Goal: Use online tool/utility: Utilize a website feature to perform a specific function

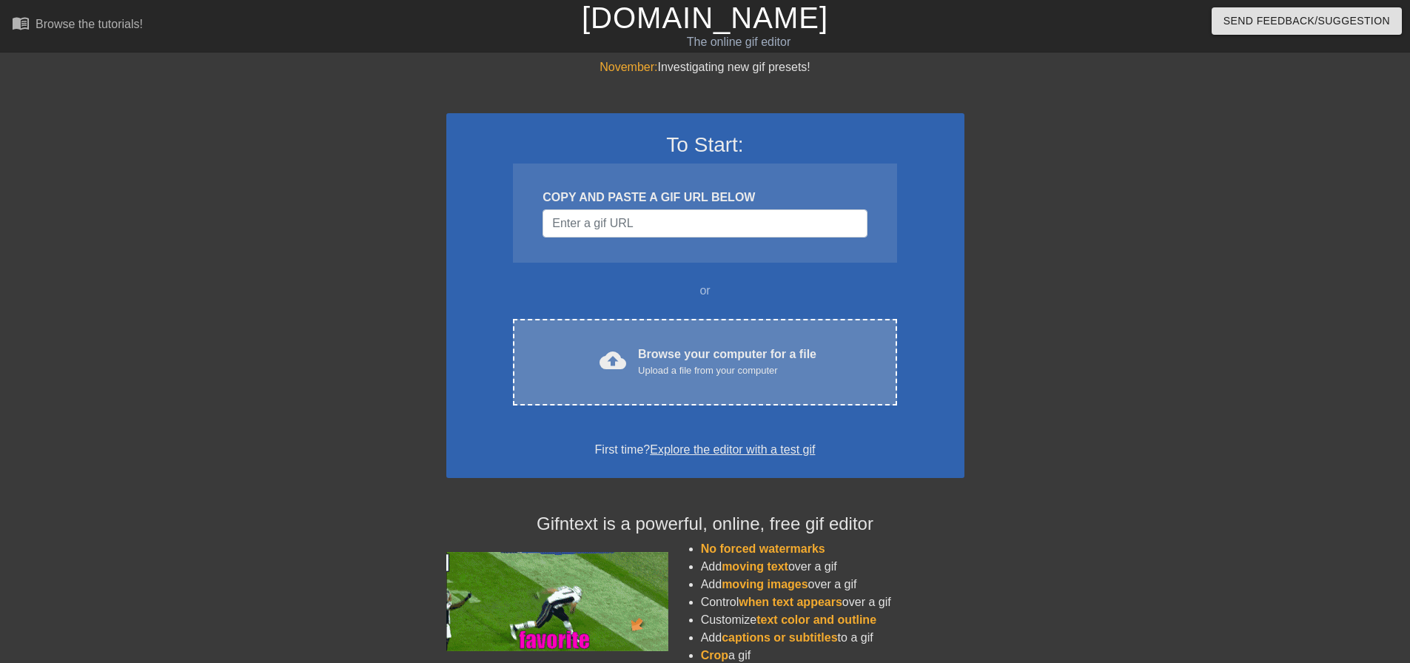
click at [668, 357] on div "Browse your computer for a file Upload a file from your computer" at bounding box center [727, 362] width 178 height 33
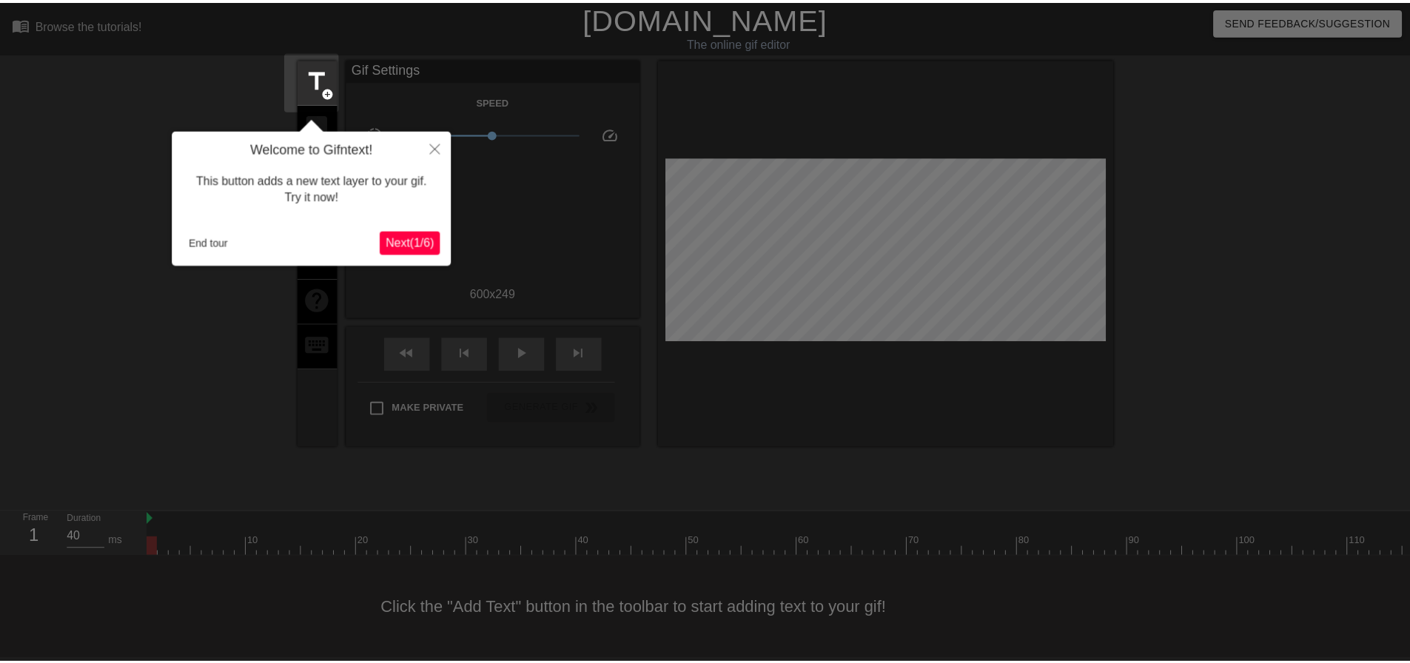
scroll to position [7, 0]
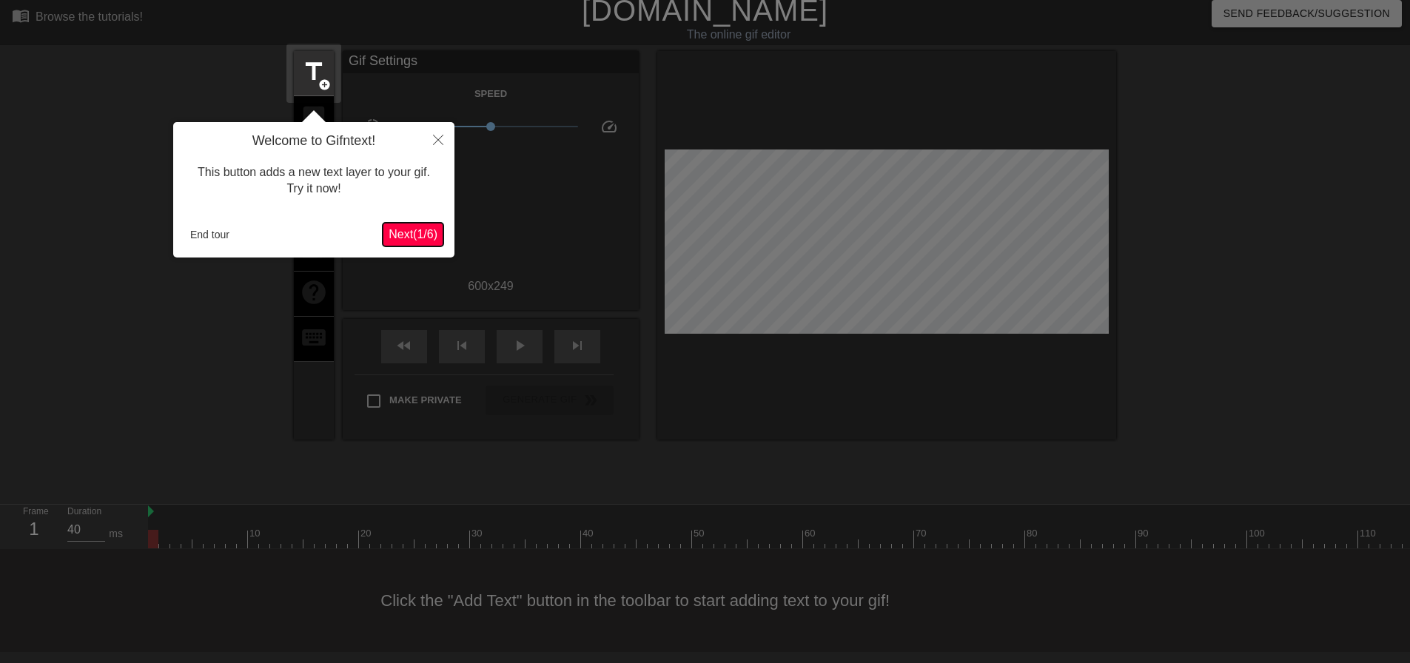
click at [396, 236] on span "Next ( 1 / 6 )" at bounding box center [413, 234] width 49 height 13
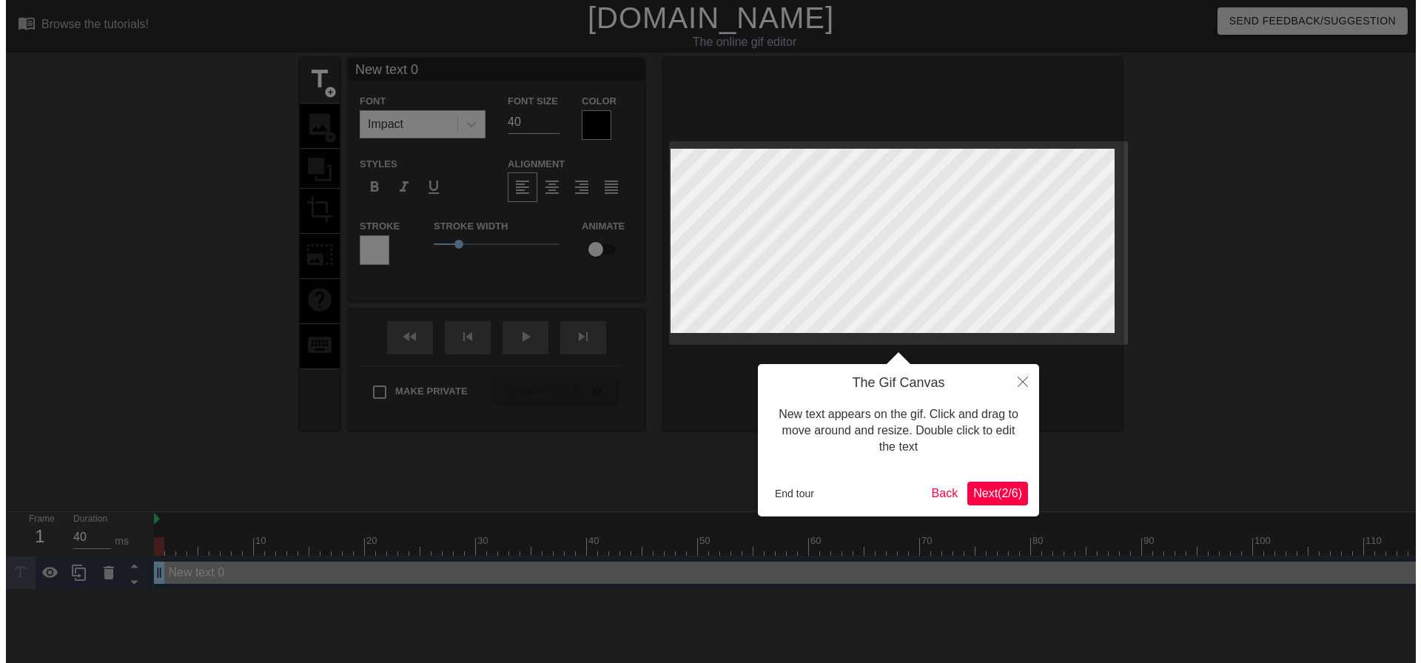
scroll to position [0, 0]
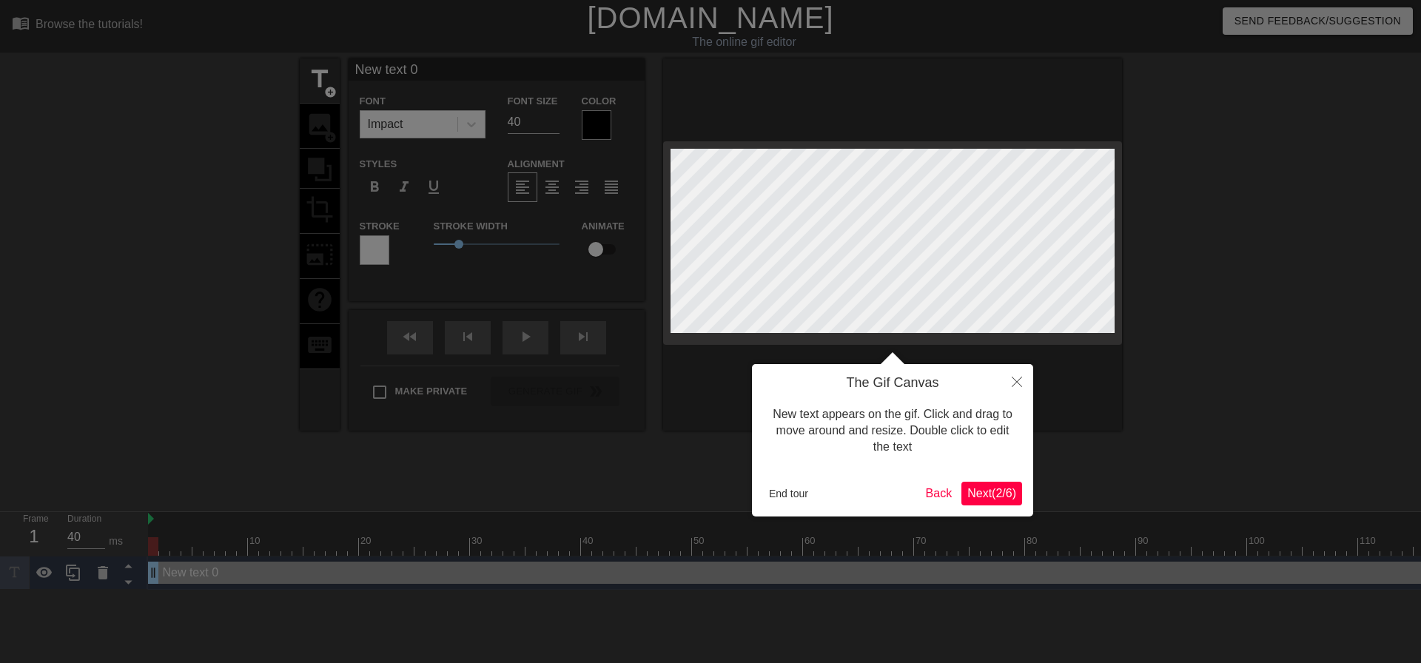
click at [1004, 490] on span "Next ( 2 / 6 )" at bounding box center [991, 493] width 49 height 13
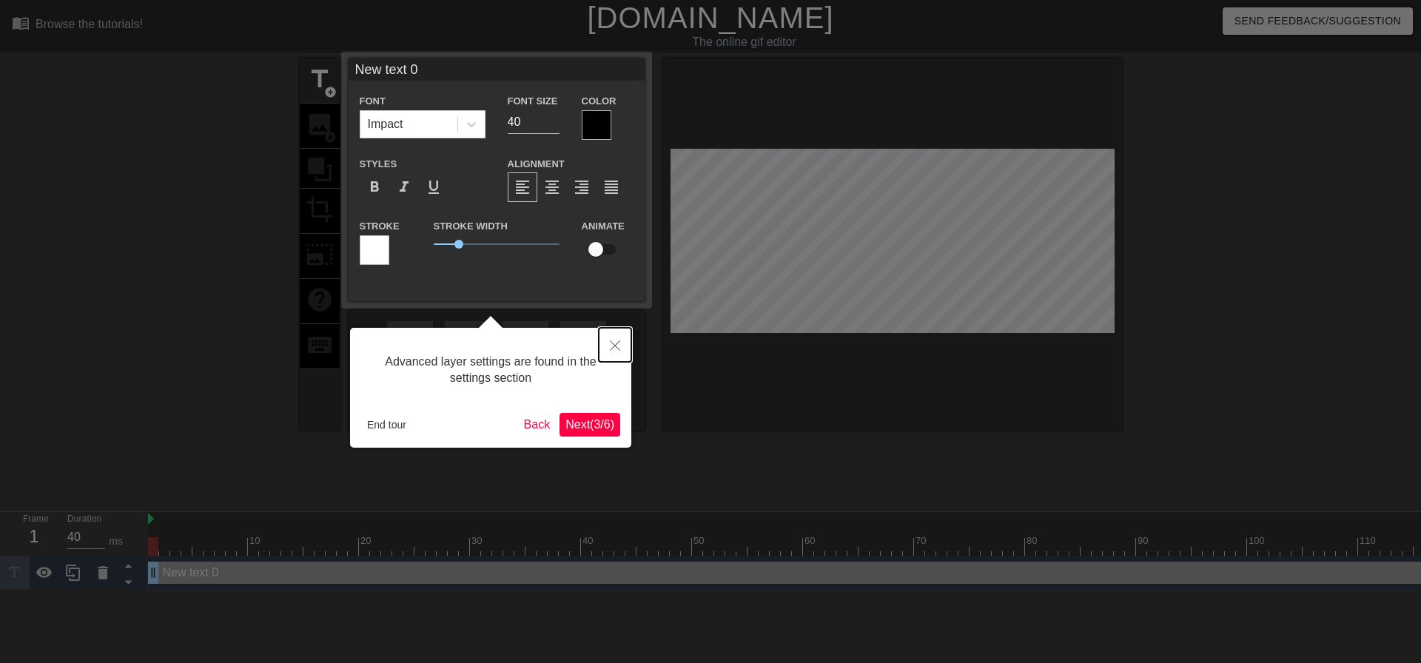
click at [616, 344] on icon "Close" at bounding box center [615, 345] width 10 height 10
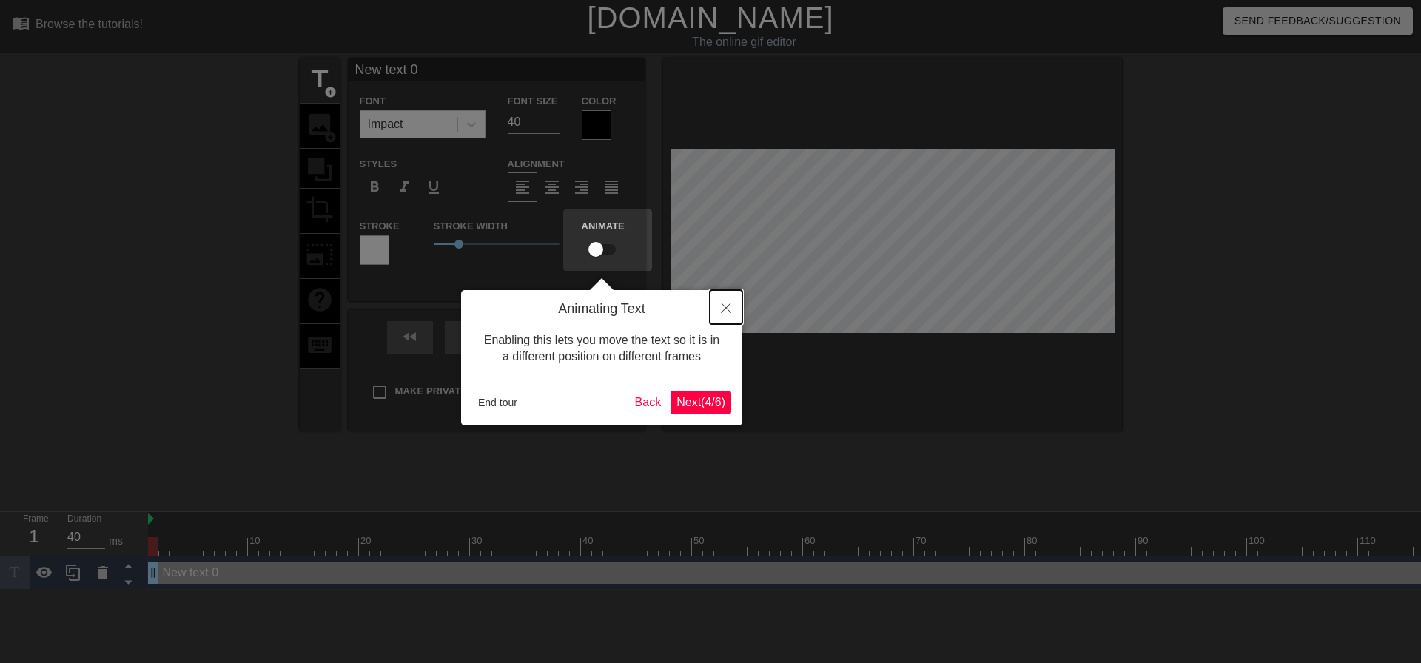
click at [725, 309] on icon "Close" at bounding box center [726, 308] width 10 height 10
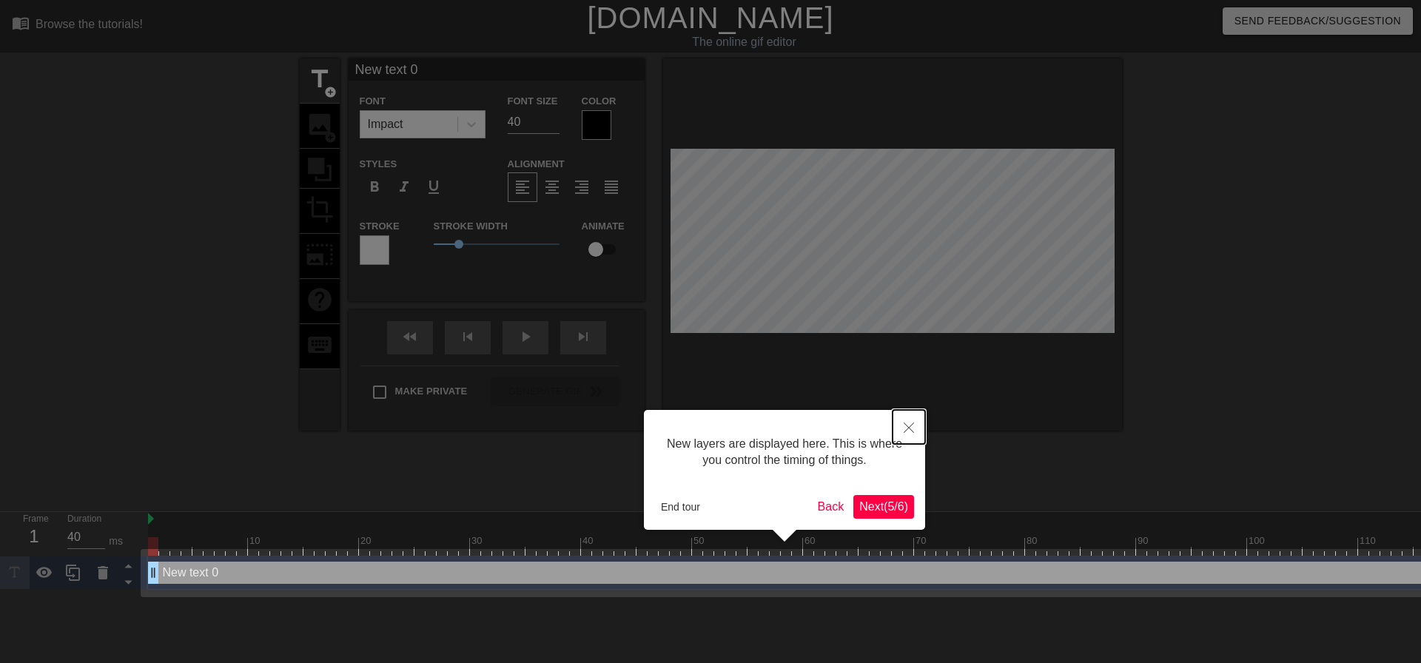
click at [907, 431] on icon "Close" at bounding box center [909, 428] width 10 height 10
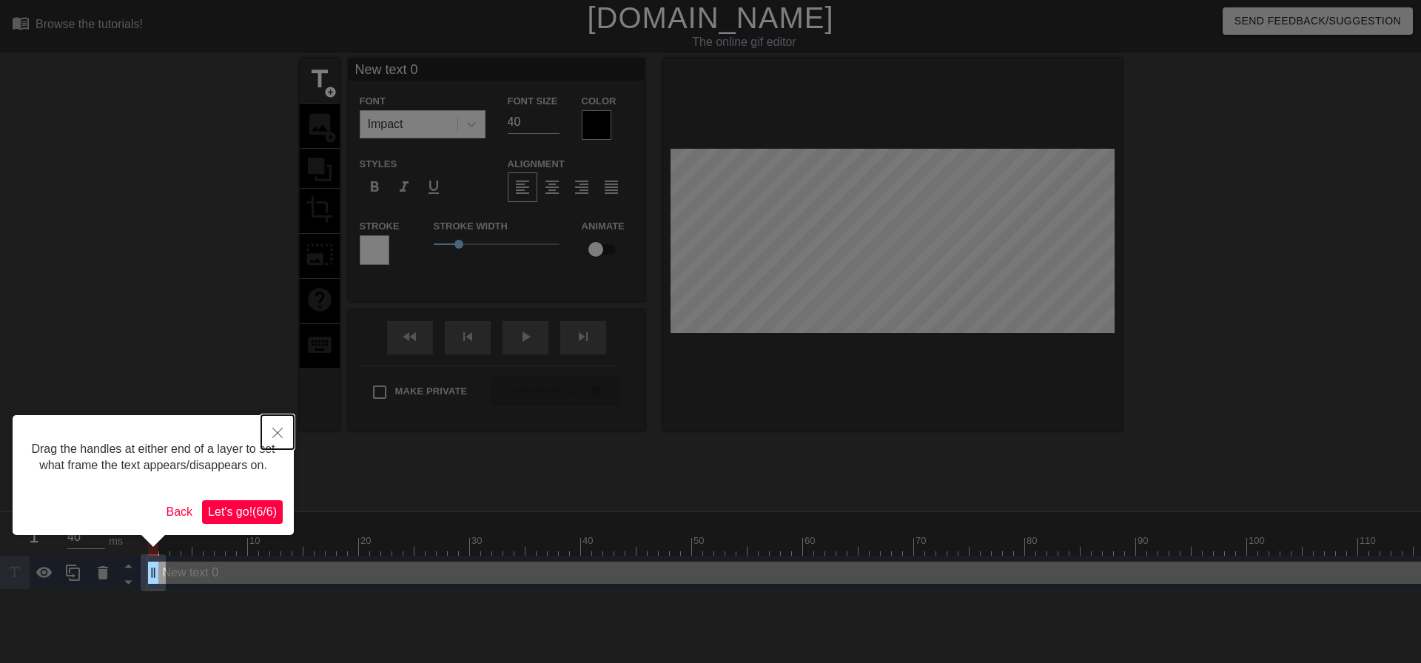
click at [281, 434] on icon "Close" at bounding box center [277, 433] width 10 height 10
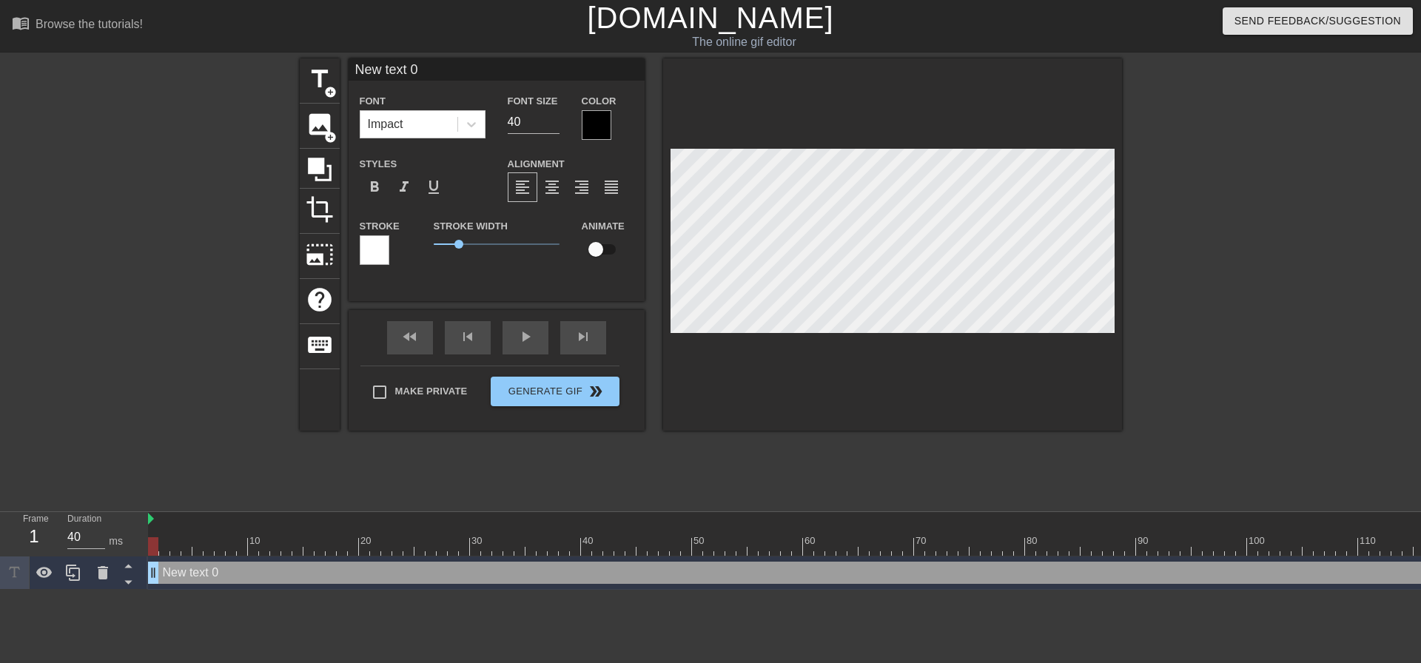
click at [661, 488] on div "title add_circle image add_circle crop photo_size_select_large help keyboard Ne…" at bounding box center [711, 280] width 822 height 444
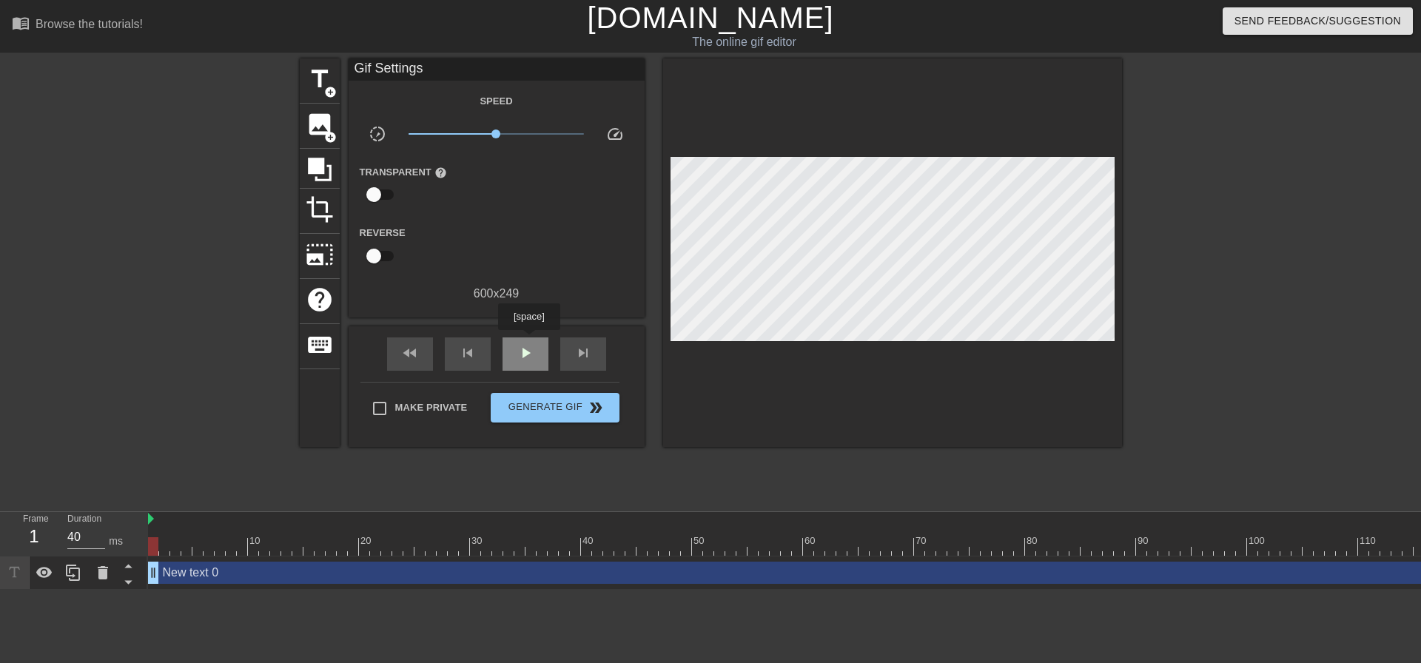
click at [528, 340] on div "play_arrow" at bounding box center [526, 353] width 46 height 33
click at [524, 355] on span "pause" at bounding box center [526, 353] width 18 height 18
click at [524, 355] on span "play_arrow" at bounding box center [526, 353] width 18 height 18
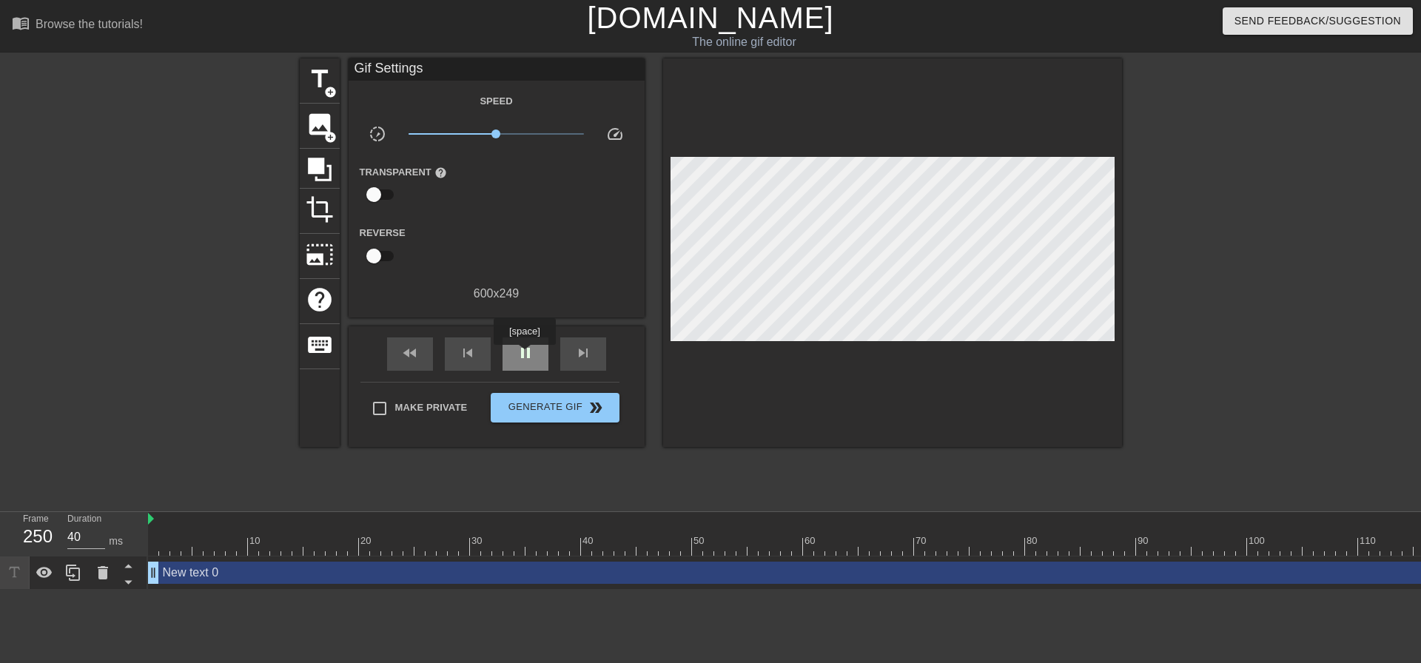
click at [524, 355] on span "pause" at bounding box center [526, 353] width 18 height 18
click at [324, 131] on span "add_circle" at bounding box center [330, 137] width 13 height 13
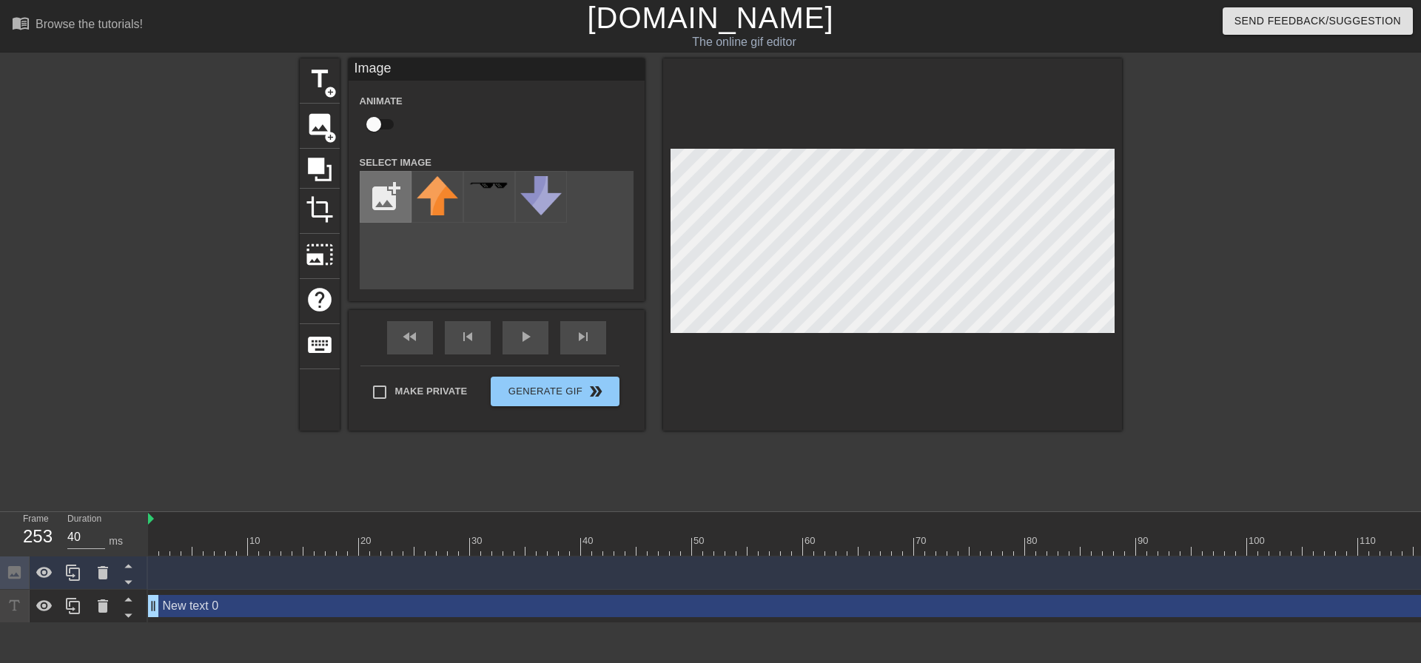
click at [388, 198] on input "file" at bounding box center [385, 197] width 50 height 50
type input "C:\fakepath\Screenshot_57.png"
click at [440, 188] on img at bounding box center [437, 185] width 41 height 13
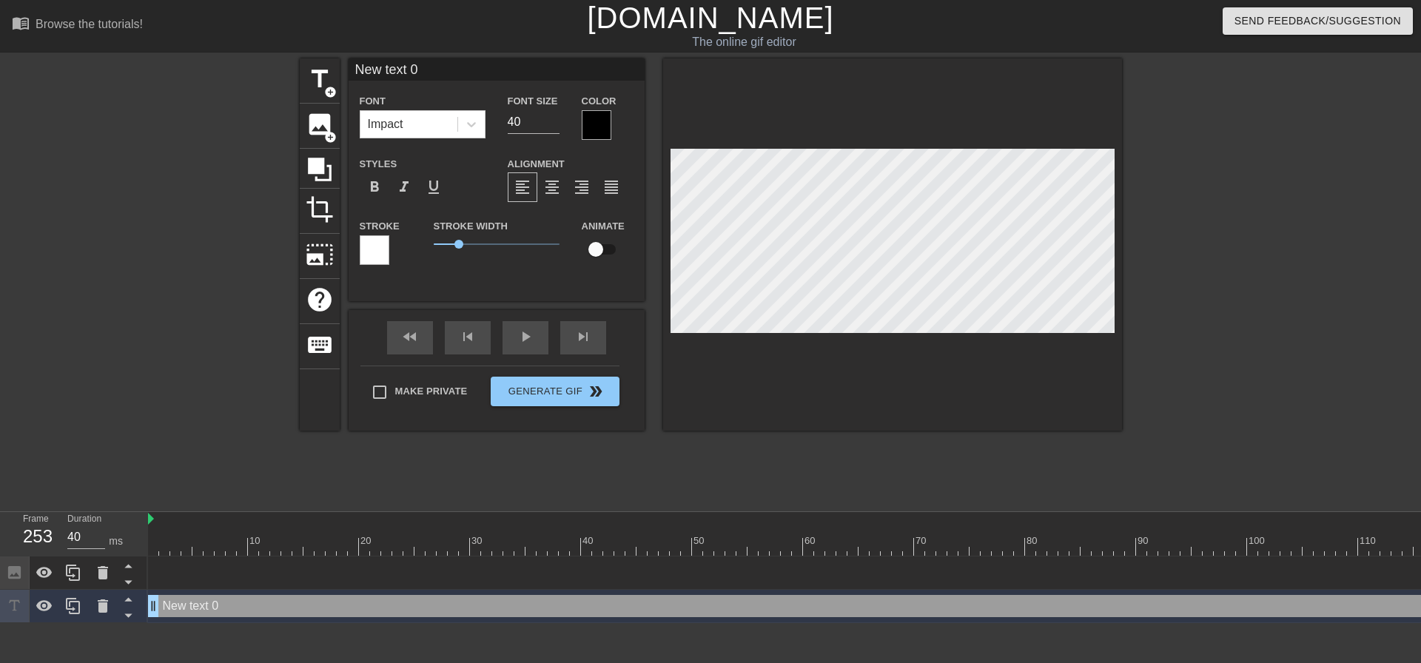
scroll to position [2, 2]
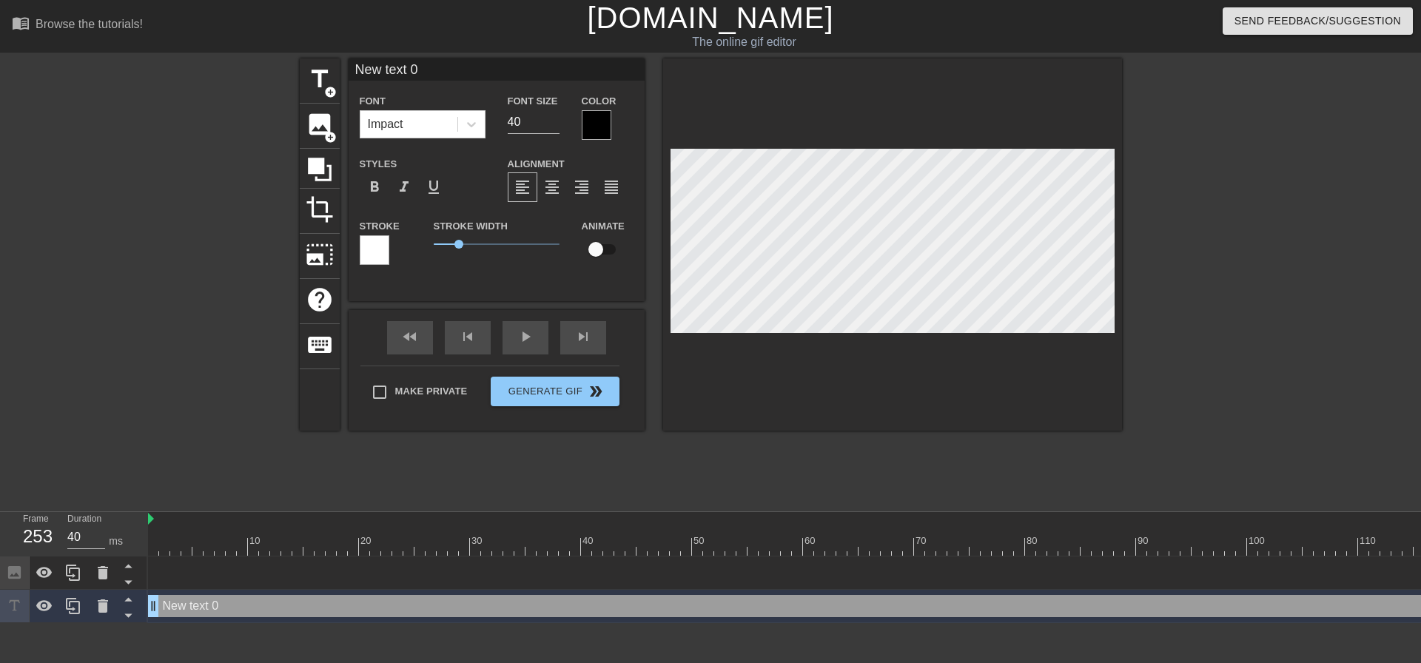
drag, startPoint x: 247, startPoint y: 612, endPoint x: 202, endPoint y: 612, distance: 45.1
click at [100, 616] on div at bounding box center [103, 606] width 30 height 33
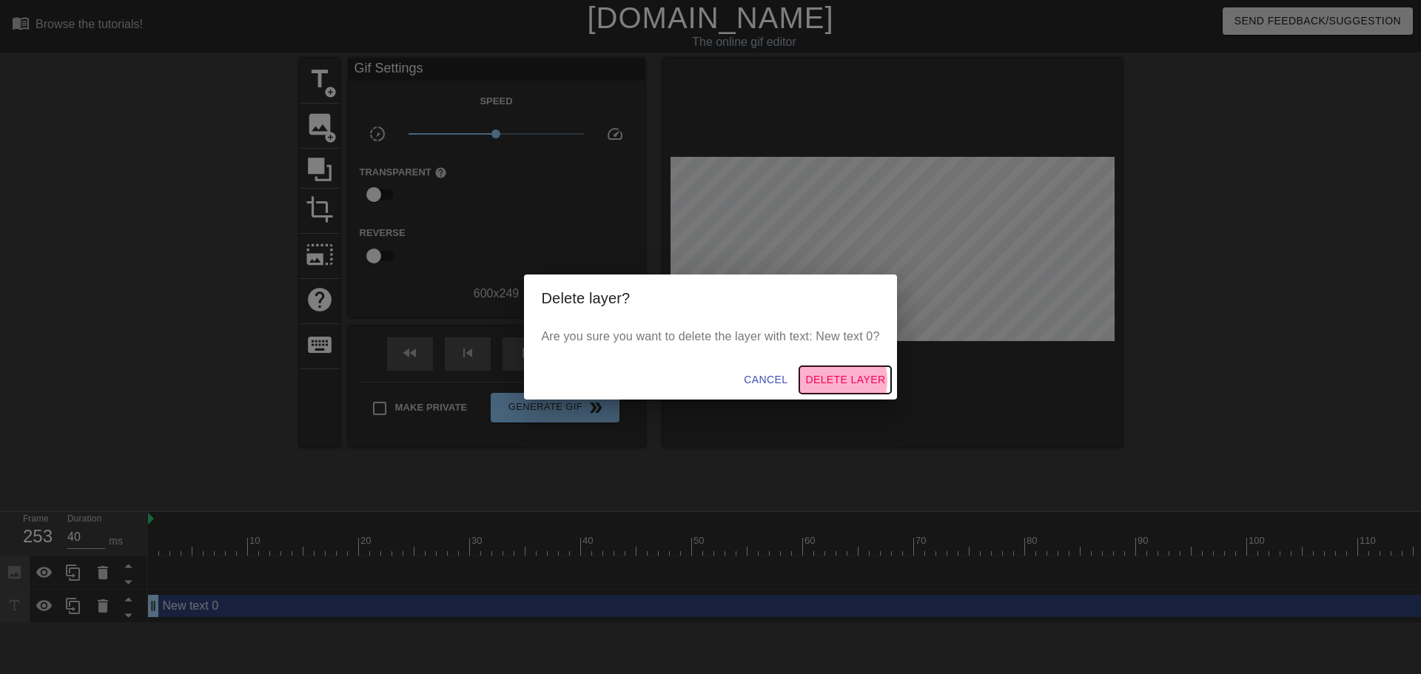
click at [836, 380] on span "Delete Layer" at bounding box center [845, 380] width 80 height 19
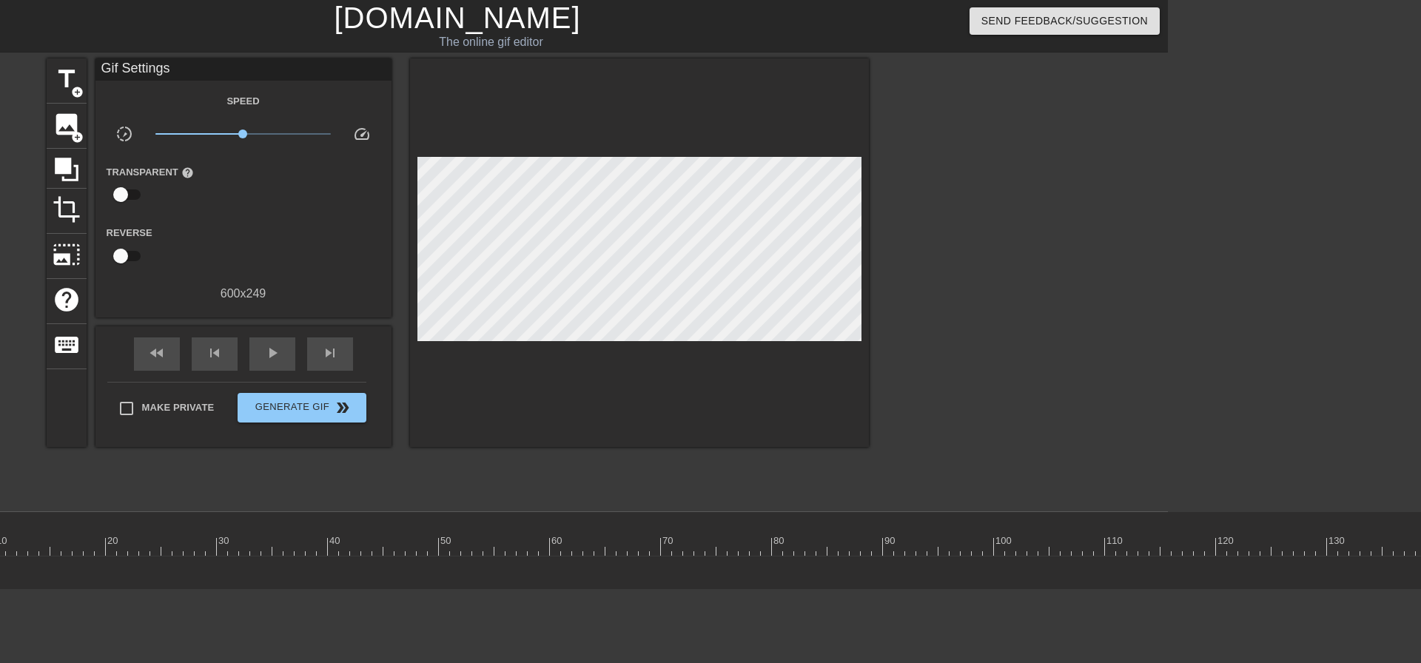
scroll to position [0, 212]
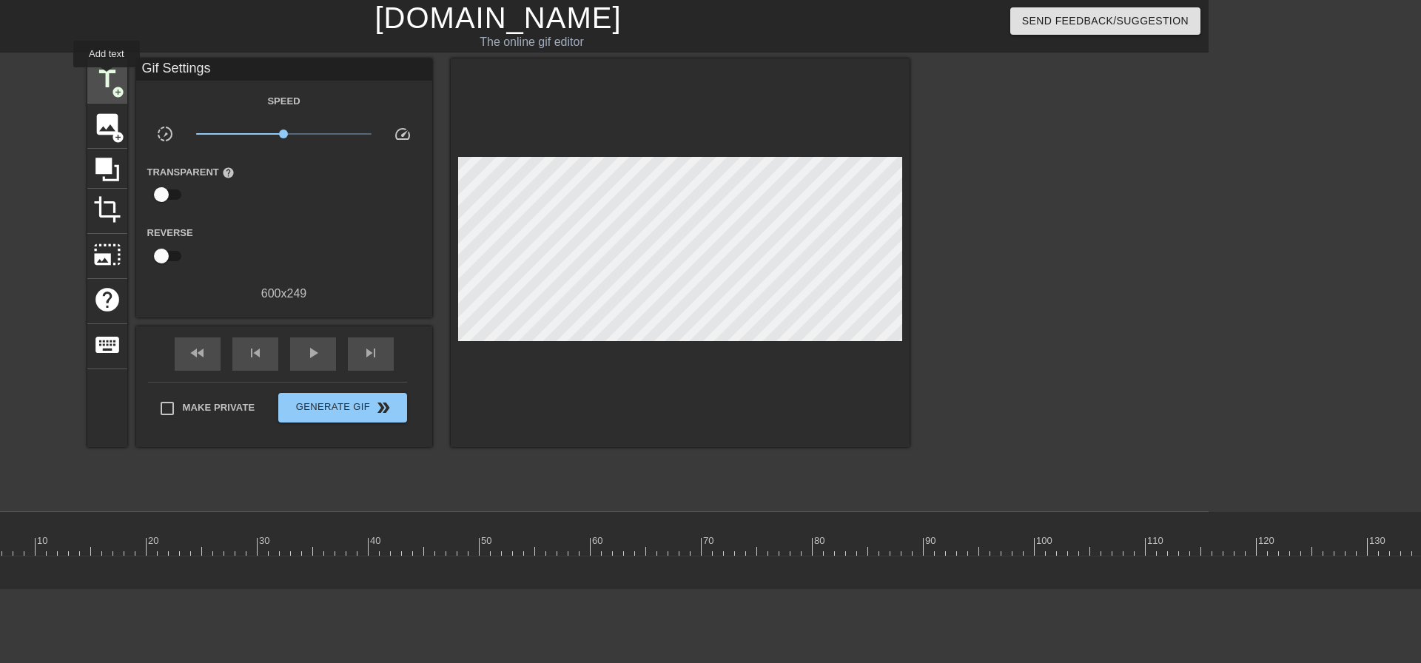
click at [107, 78] on span "title" at bounding box center [107, 79] width 28 height 28
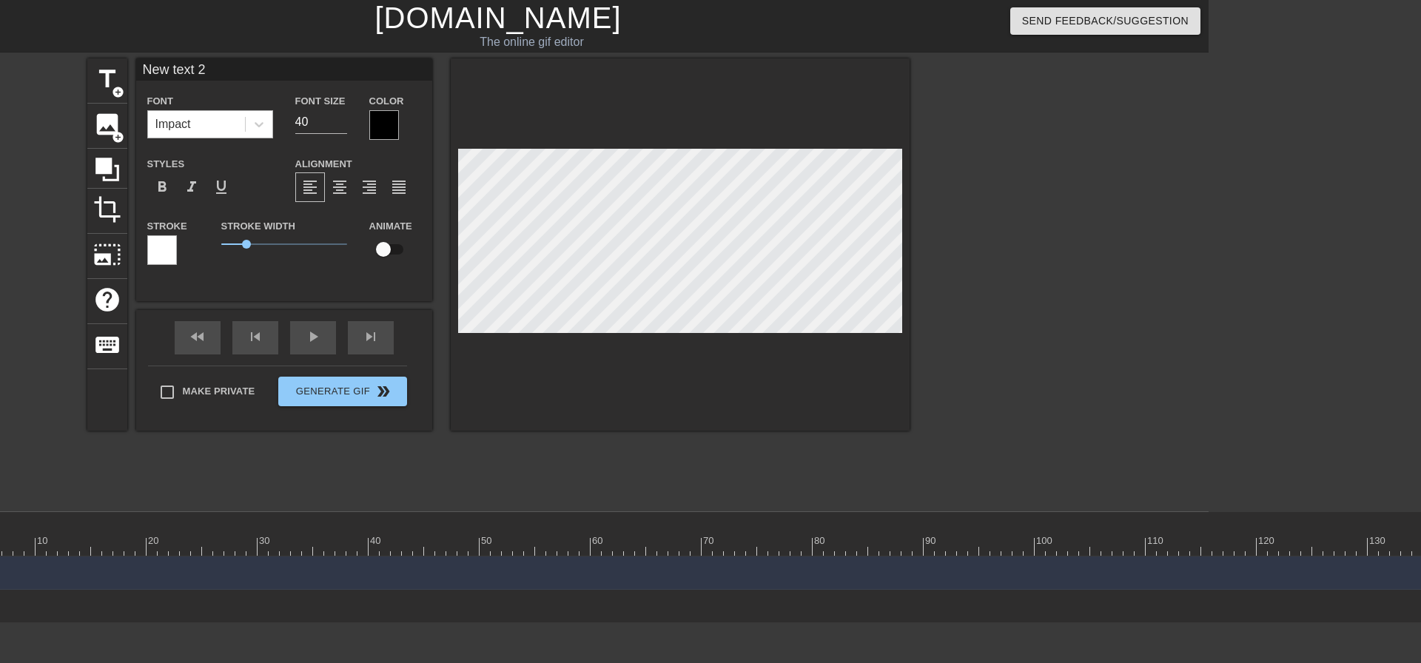
click at [211, 125] on div "Impact" at bounding box center [196, 124] width 97 height 27
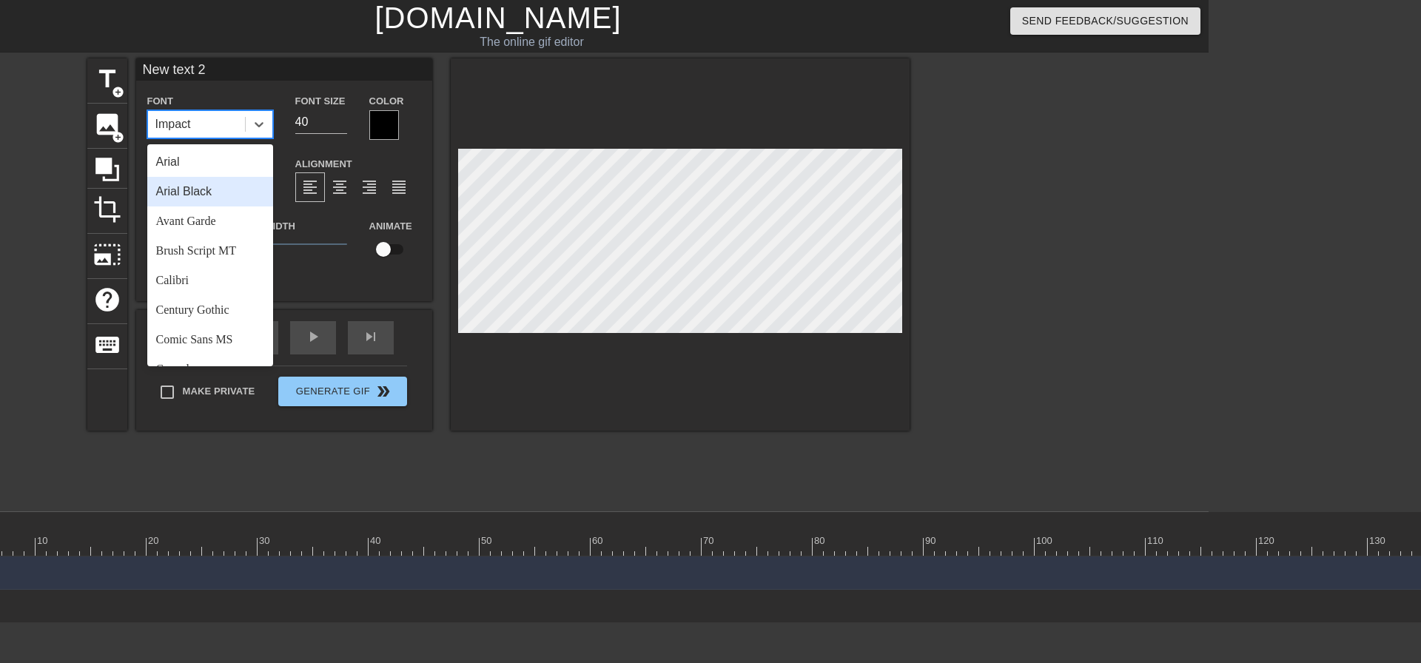
click at [196, 192] on div "Arial Black" at bounding box center [210, 192] width 126 height 30
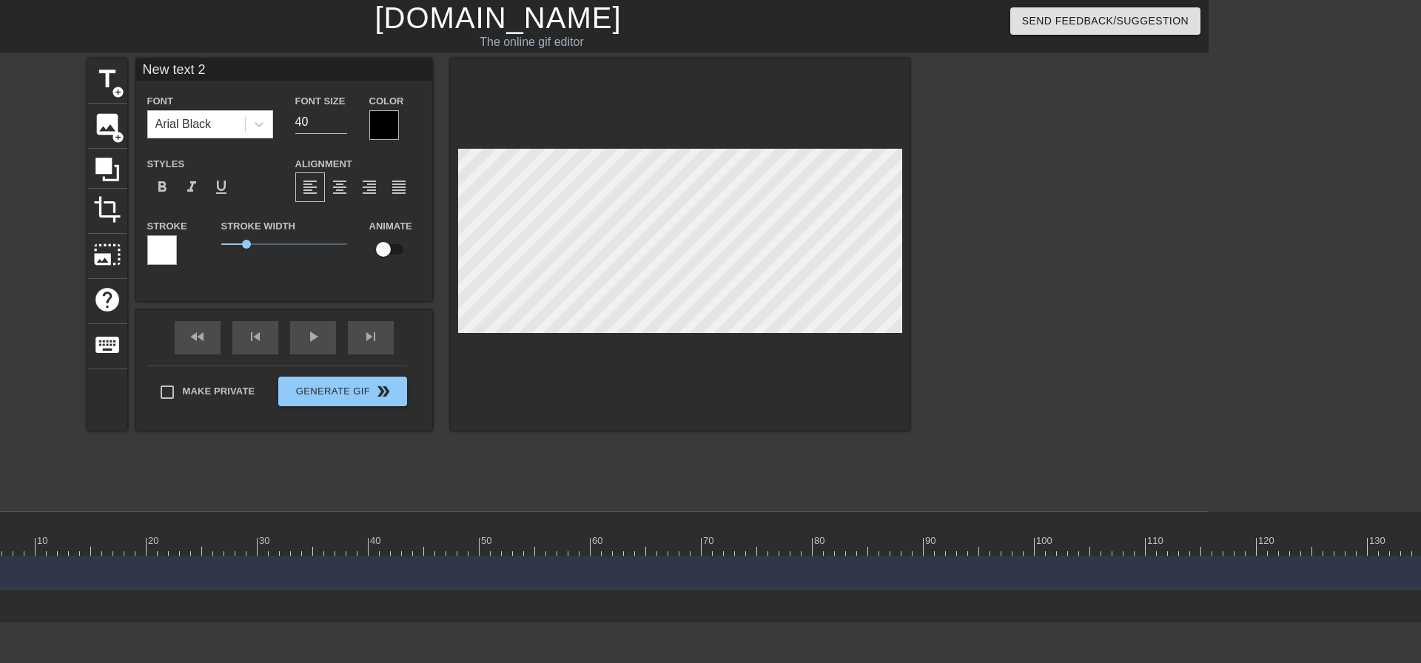
click at [391, 124] on div at bounding box center [384, 125] width 30 height 30
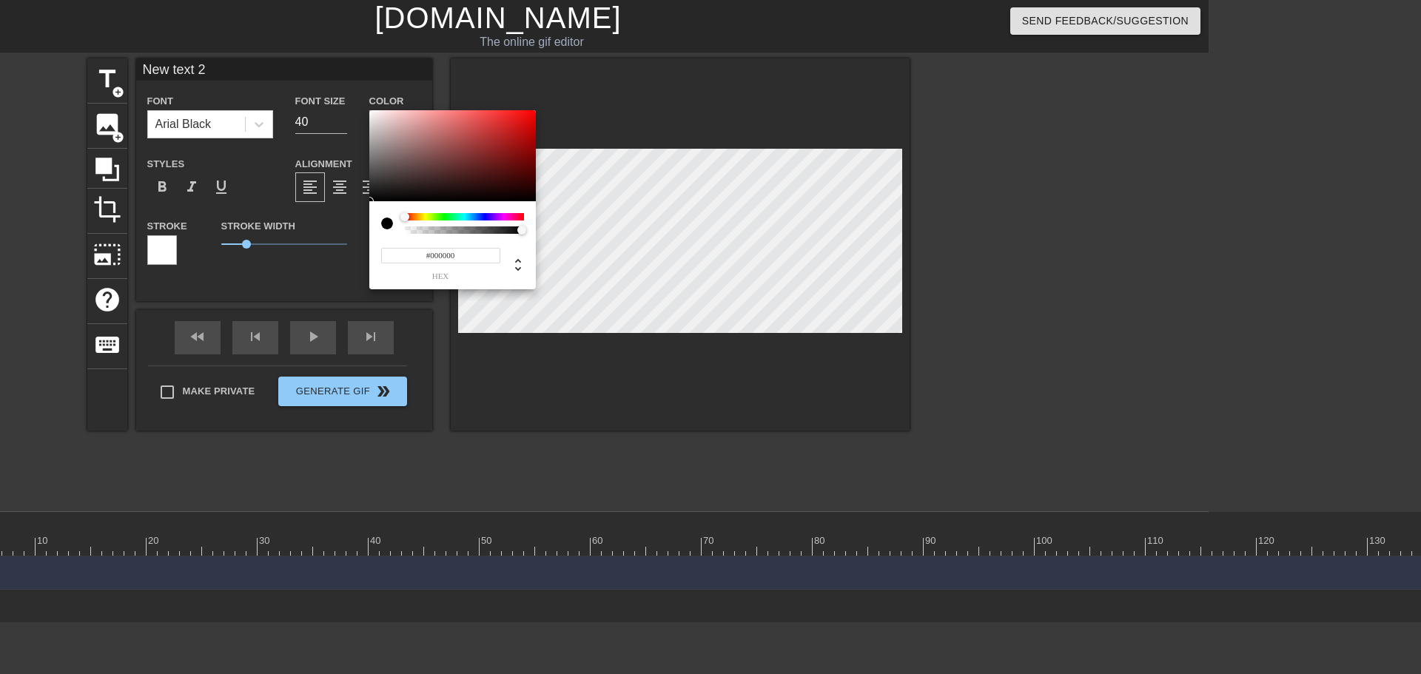
type input "#EBE3E3"
click at [375, 117] on div at bounding box center [452, 156] width 167 height 92
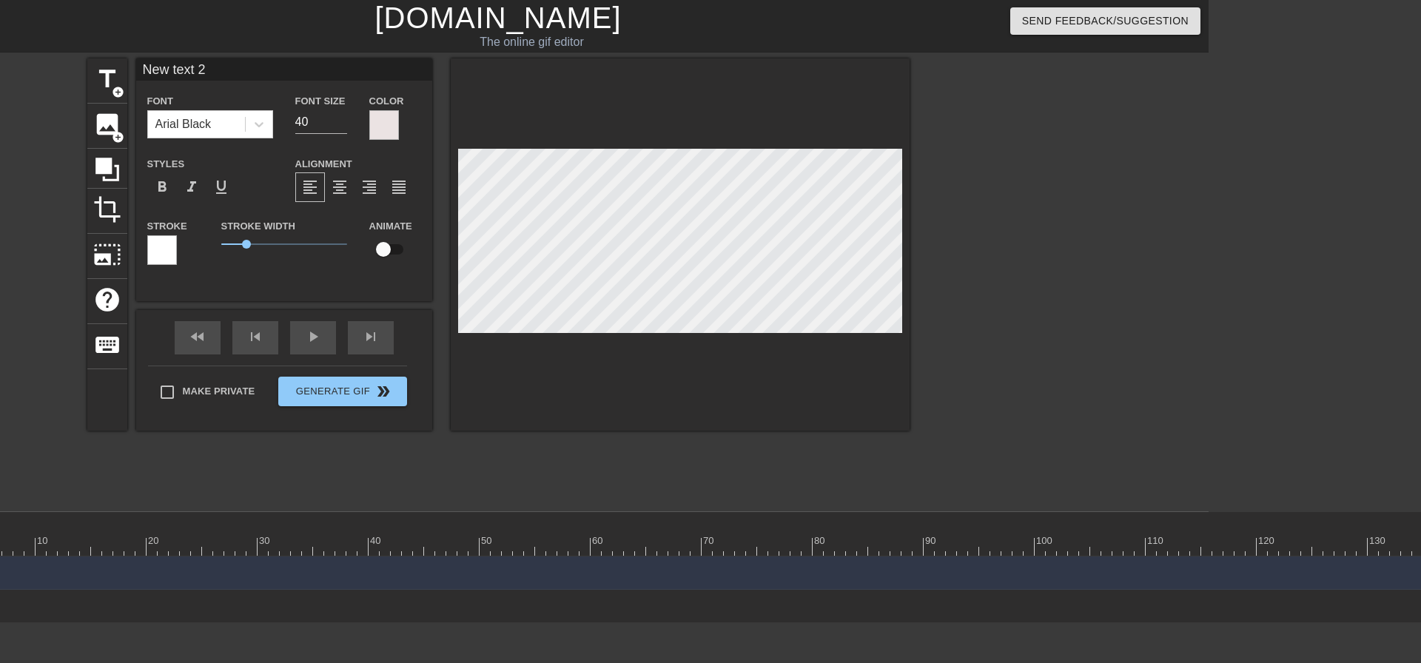
scroll to position [2, 4]
type input "New text"
type textarea "New text"
type input "New text"
type textarea "New text"
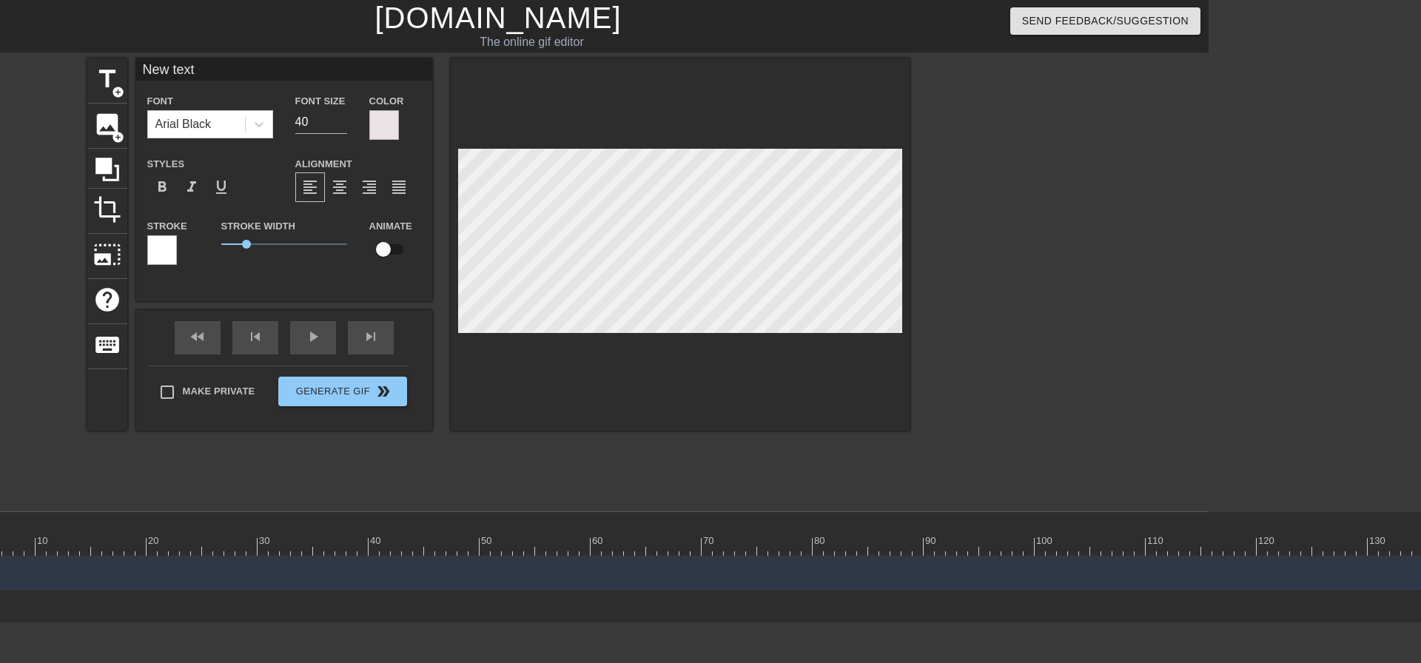
type input "New tex"
type textarea "New tex"
type input "New te"
type textarea "New te"
type input "New t"
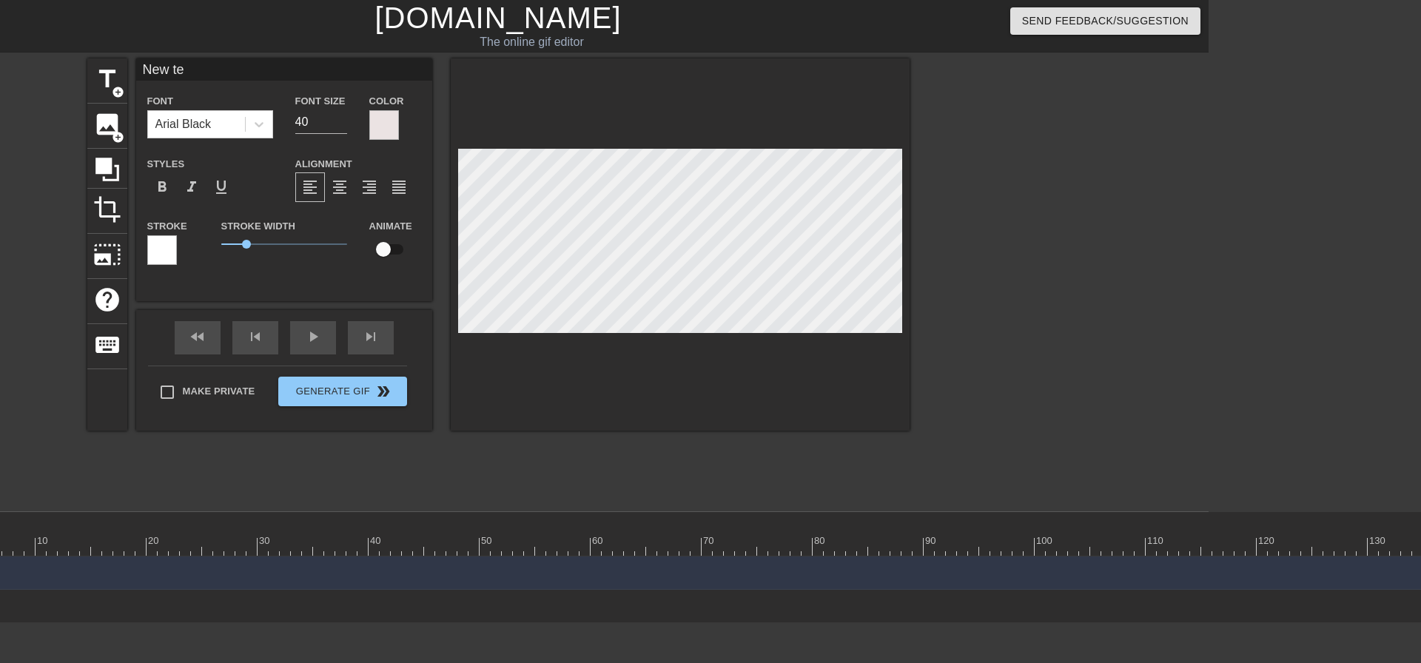
type textarea "New t"
type input "New"
type textarea "New"
type input "New"
type textarea "New"
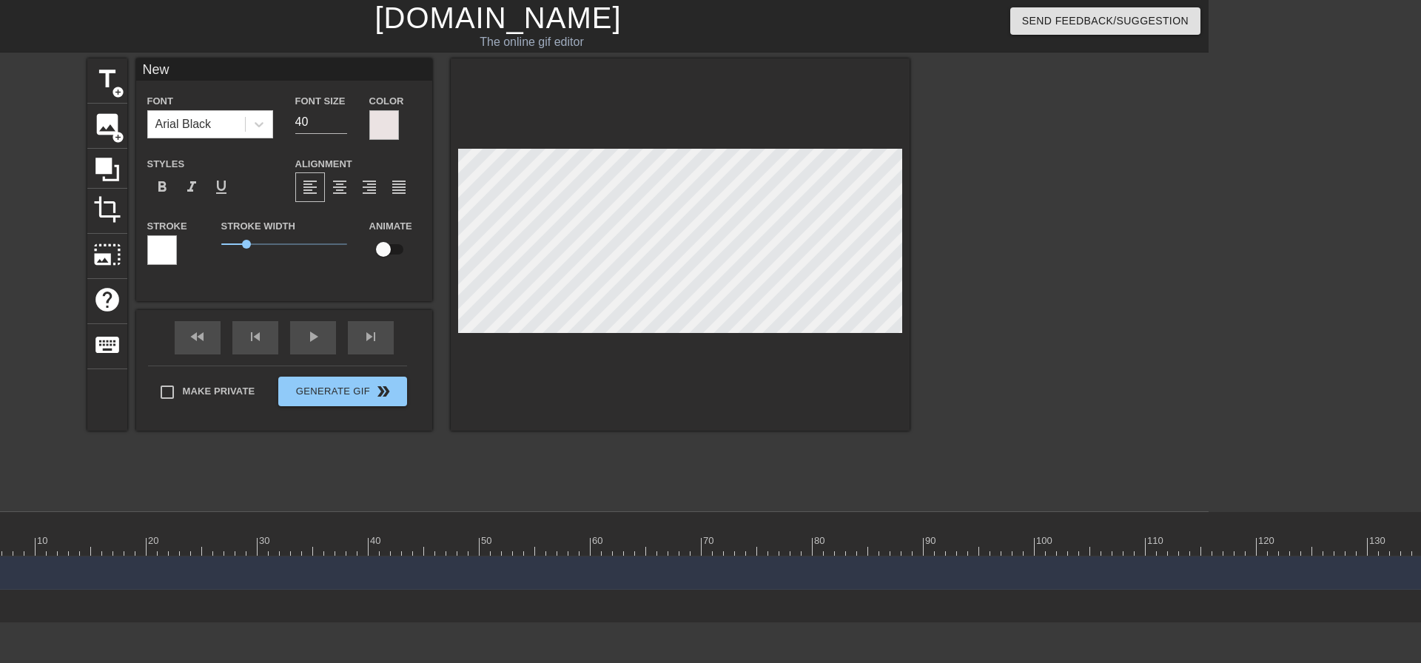
type input "Ne"
type textarea "Ne"
type input "N"
type textarea "N"
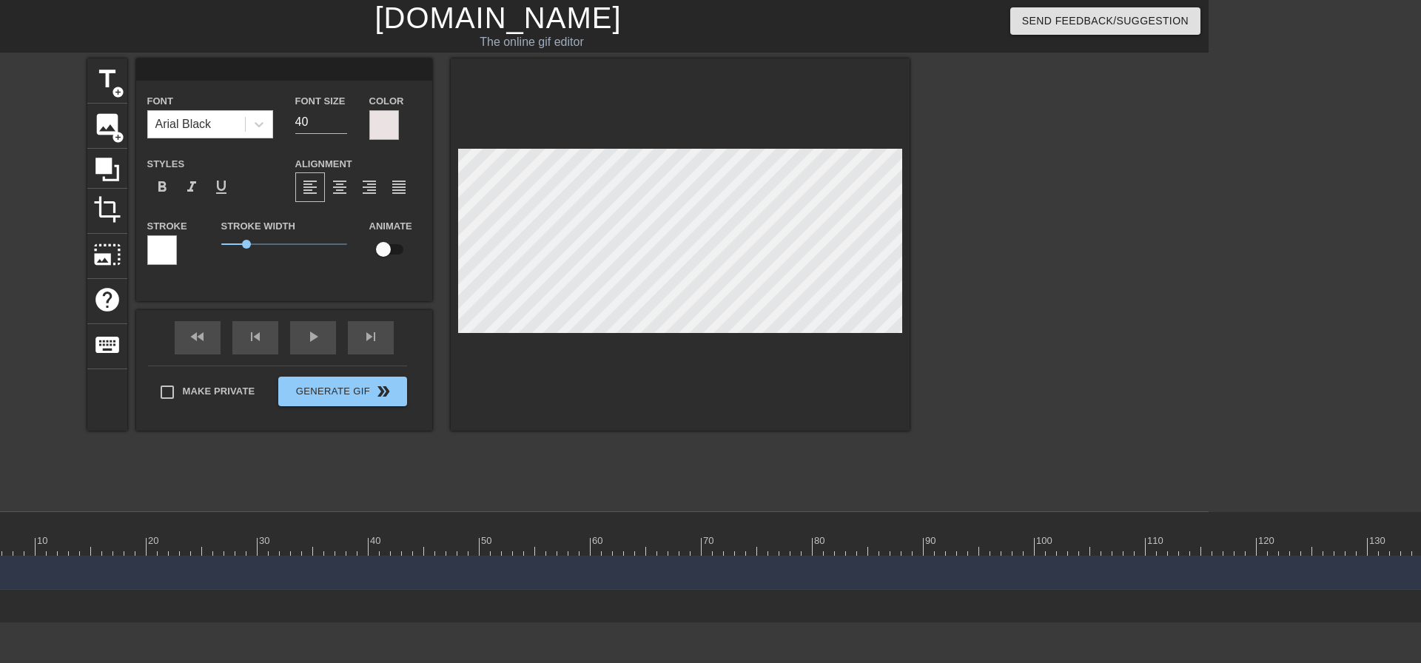
type input "2"
type textarea "2"
type input "20"
type textarea "20"
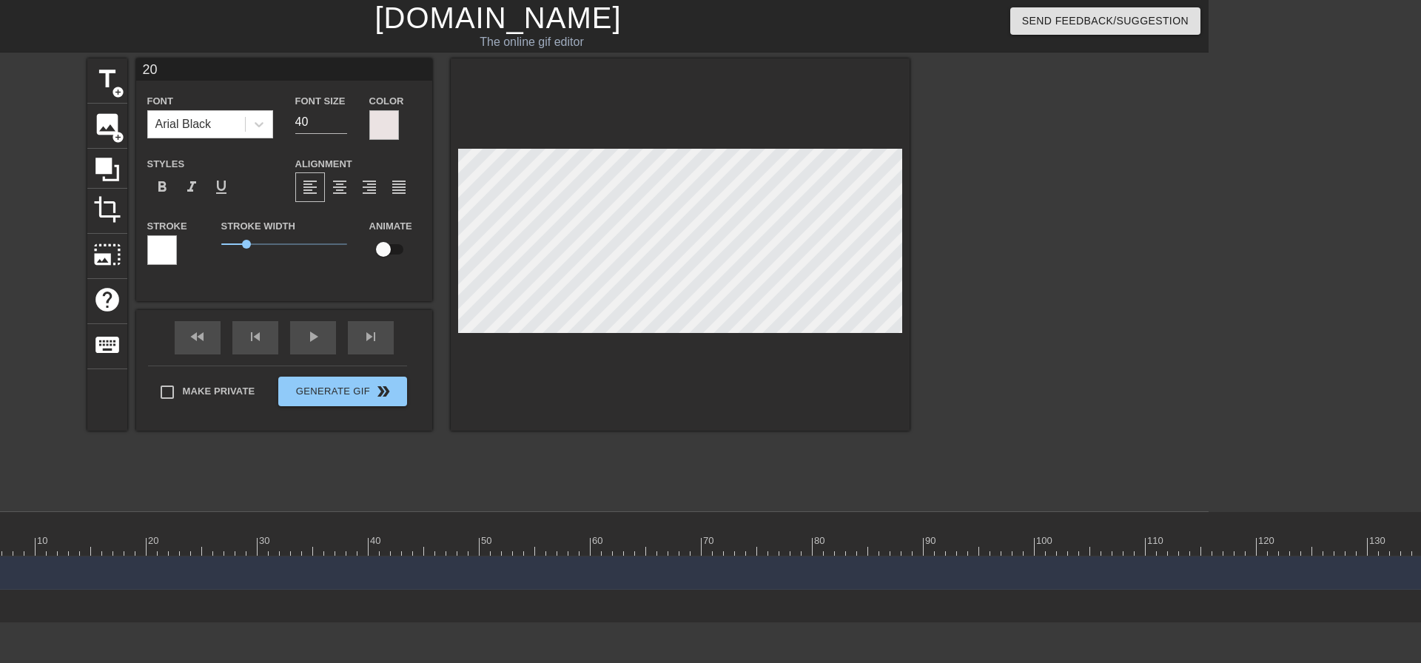
type input "200"
type textarea "200"
type input "200R"
type textarea "200R"
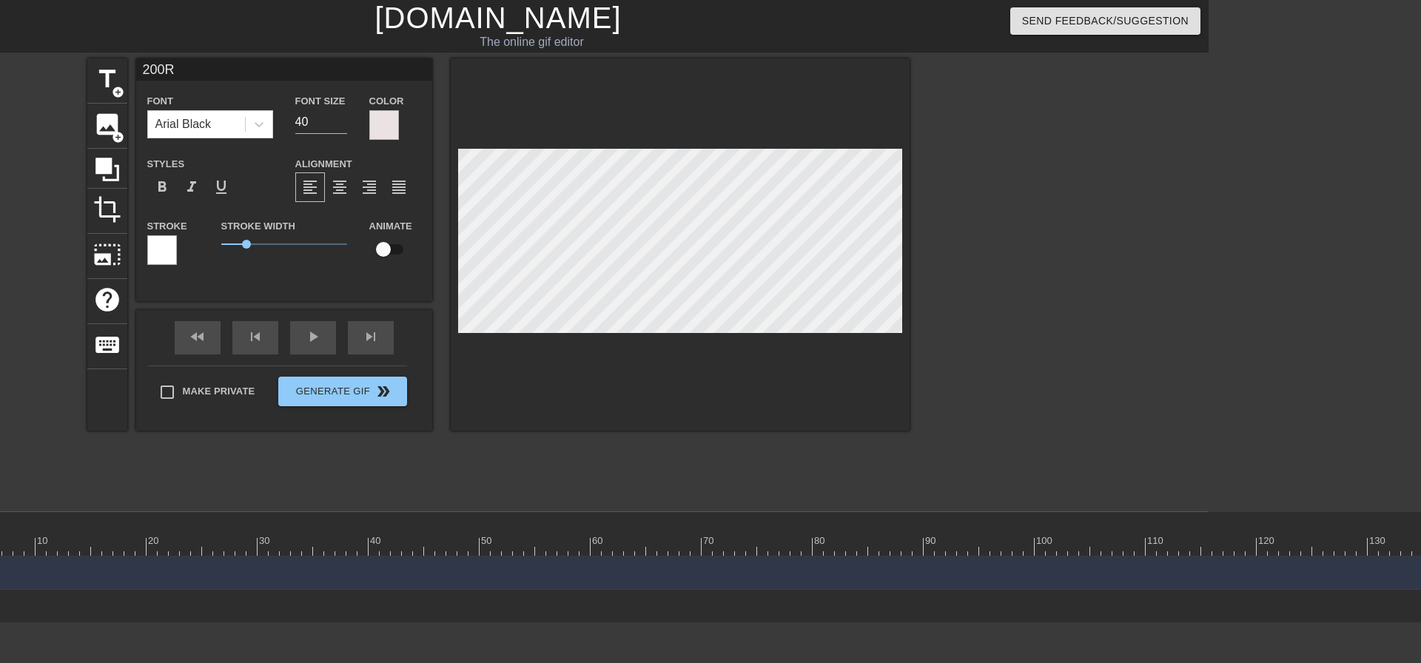
type input "200RU"
type textarea "200RU"
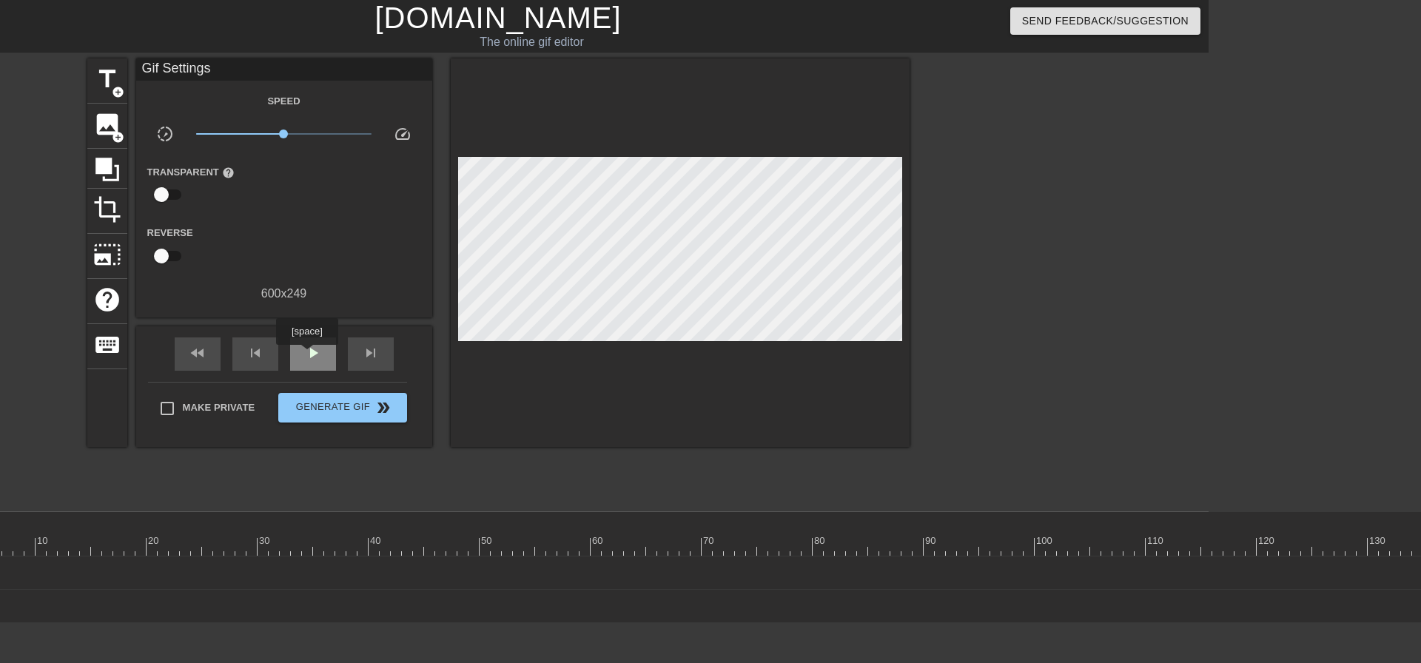
click at [306, 355] on span "play_arrow" at bounding box center [313, 353] width 18 height 18
click at [306, 355] on span "pause" at bounding box center [313, 353] width 18 height 18
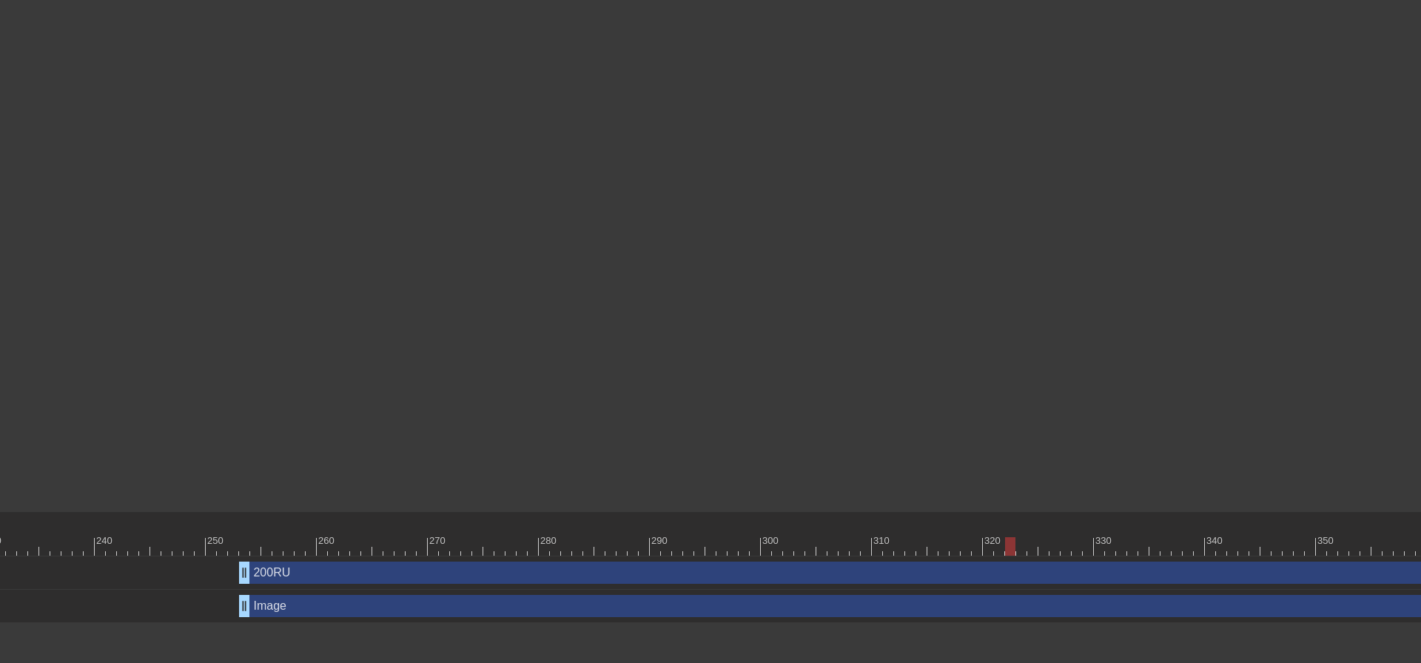
scroll to position [0, 2794]
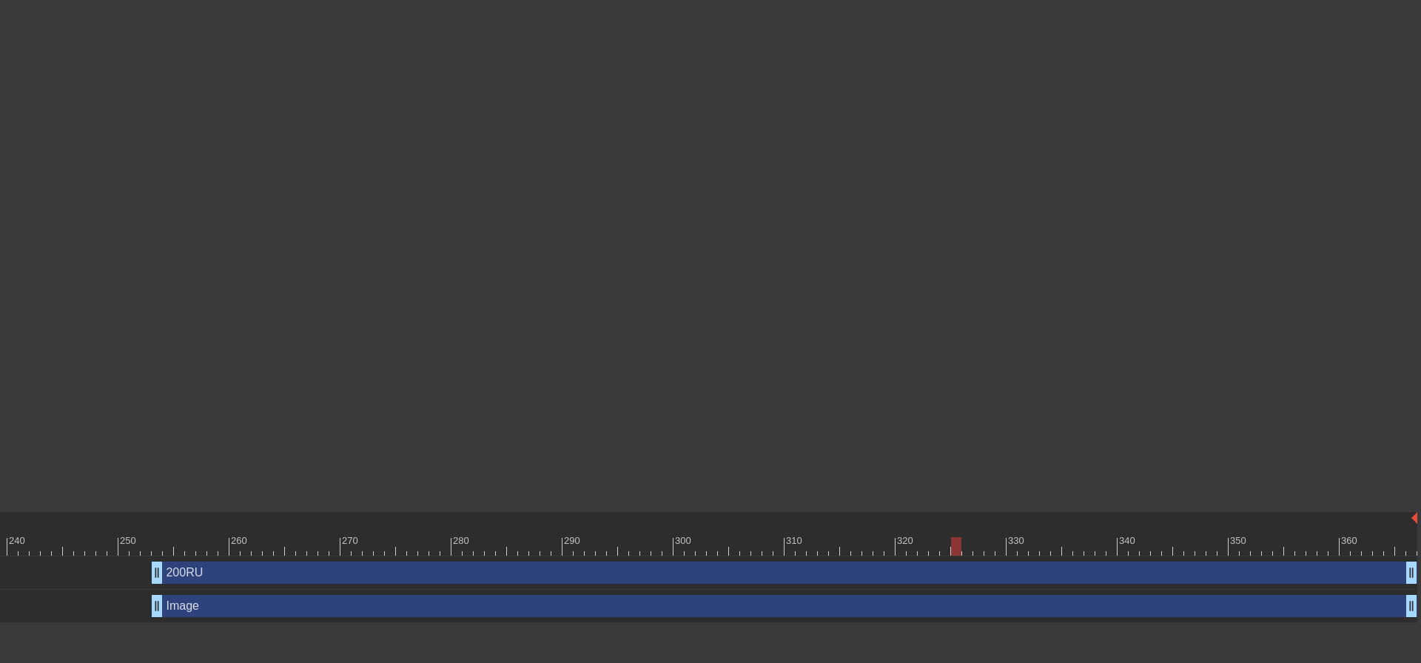
click at [959, 528] on div at bounding box center [956, 536] width 11 height 19
click at [830, 537] on div at bounding box center [834, 536] width 11 height 19
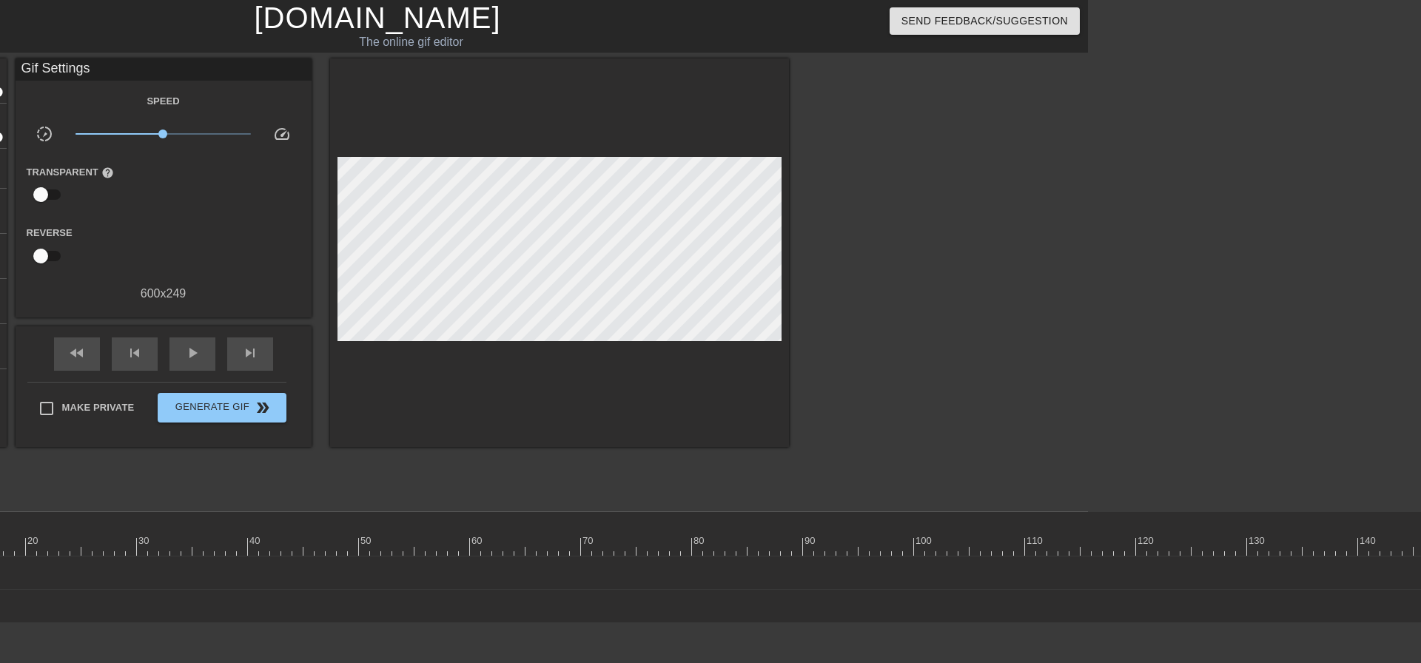
scroll to position [0, 172]
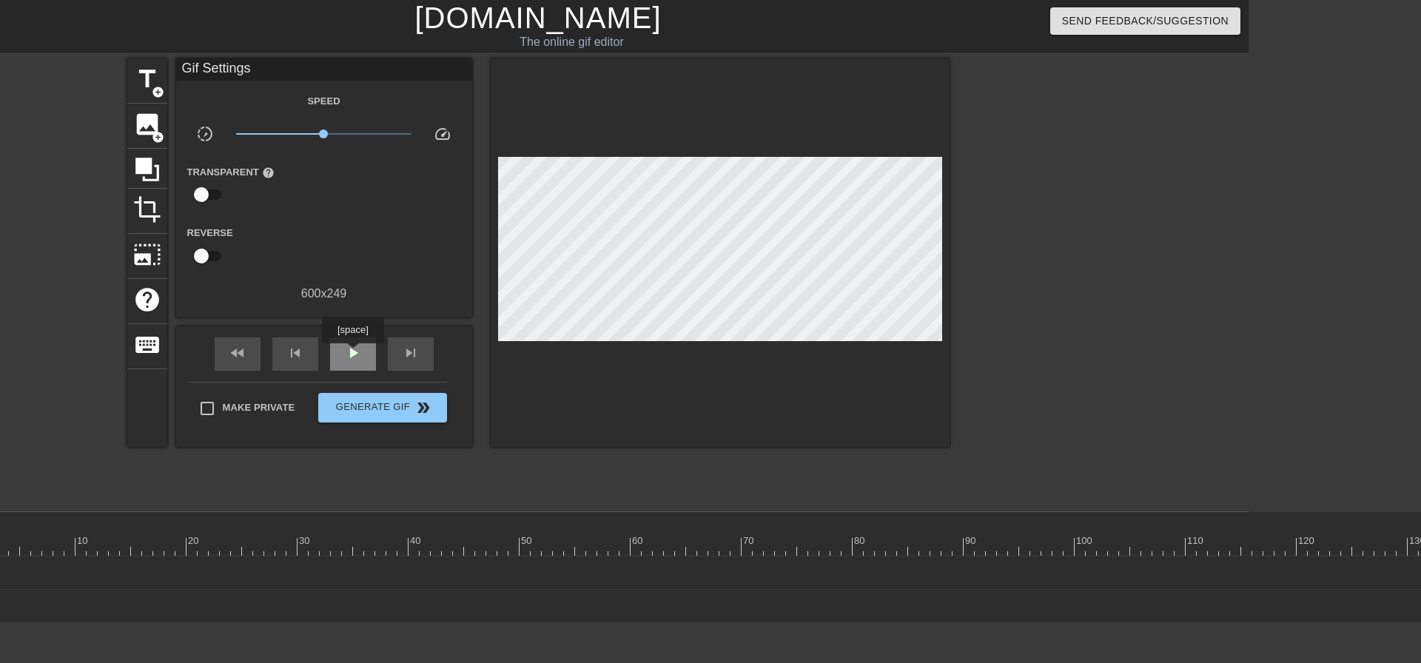
click at [352, 354] on span "play_arrow" at bounding box center [353, 353] width 18 height 18
click at [352, 354] on span "pause" at bounding box center [353, 353] width 18 height 18
click at [246, 352] on span "fast_rewind" at bounding box center [238, 353] width 18 height 18
click at [351, 360] on span "play_arrow" at bounding box center [353, 353] width 18 height 18
click at [351, 360] on span "pause" at bounding box center [353, 353] width 18 height 18
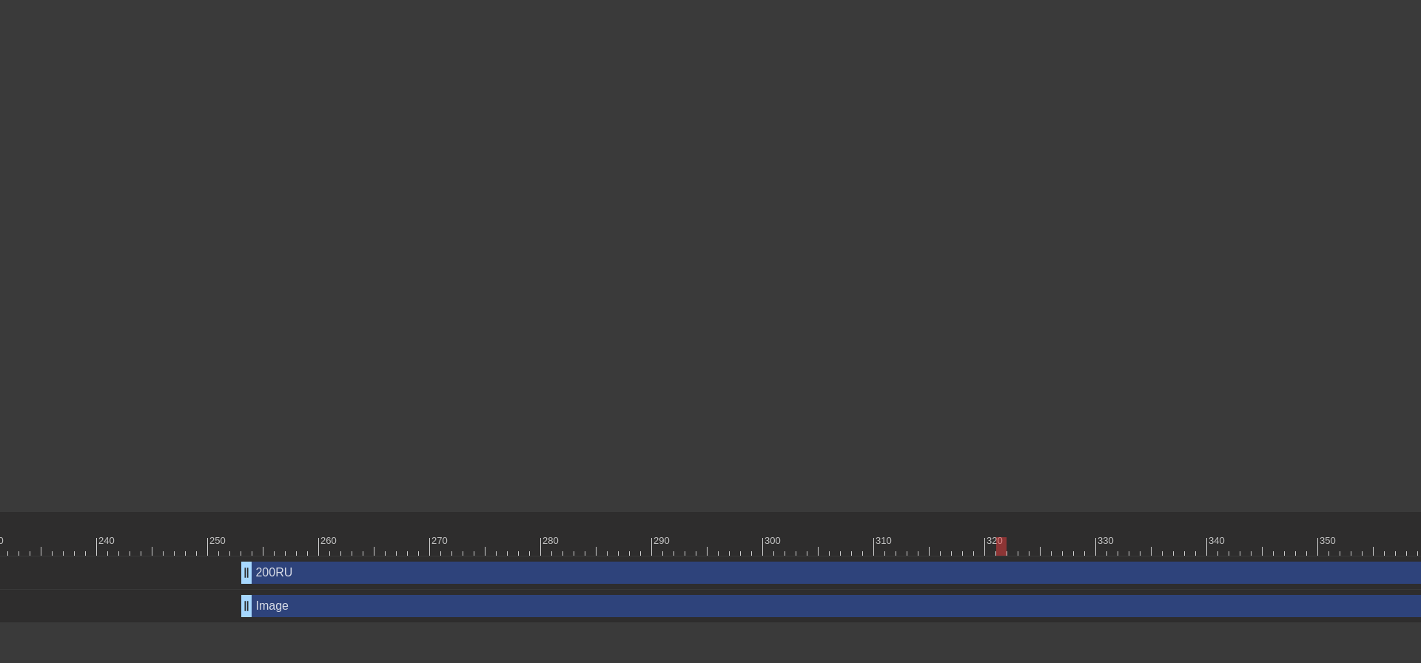
scroll to position [0, 2794]
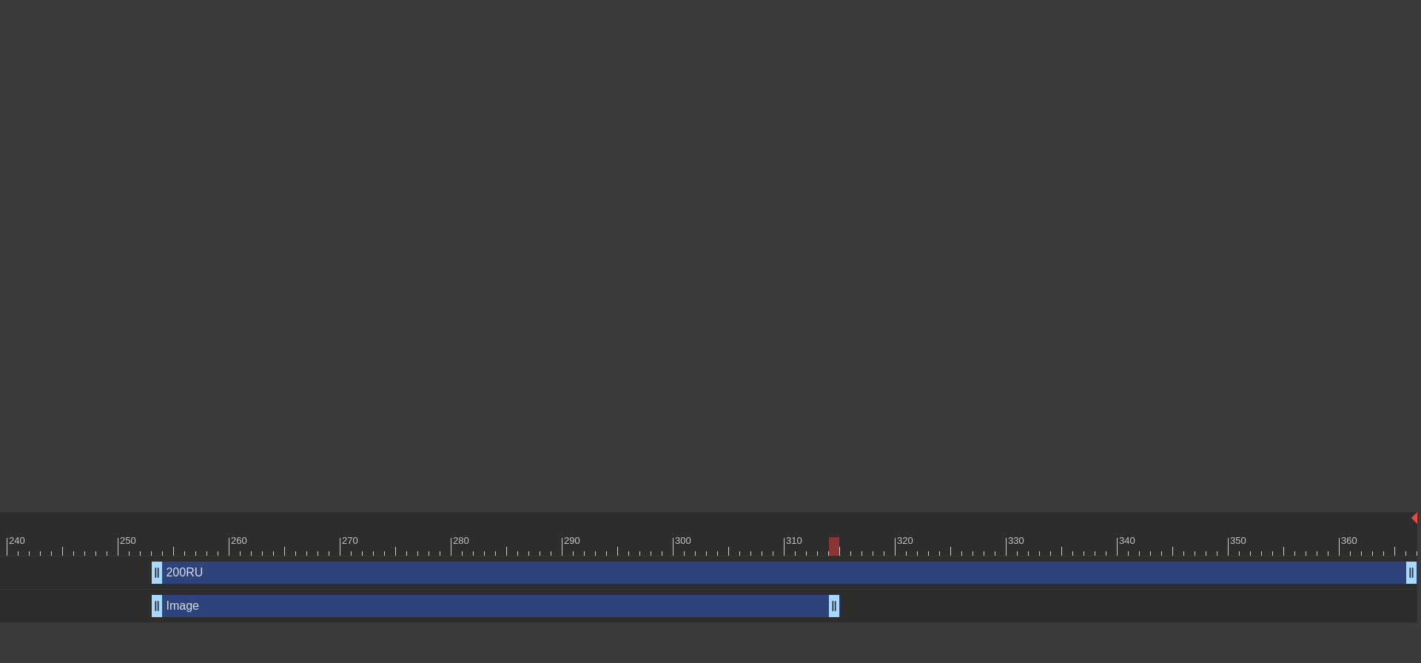
drag, startPoint x: 1411, startPoint y: 604, endPoint x: 839, endPoint y: 586, distance: 573.1
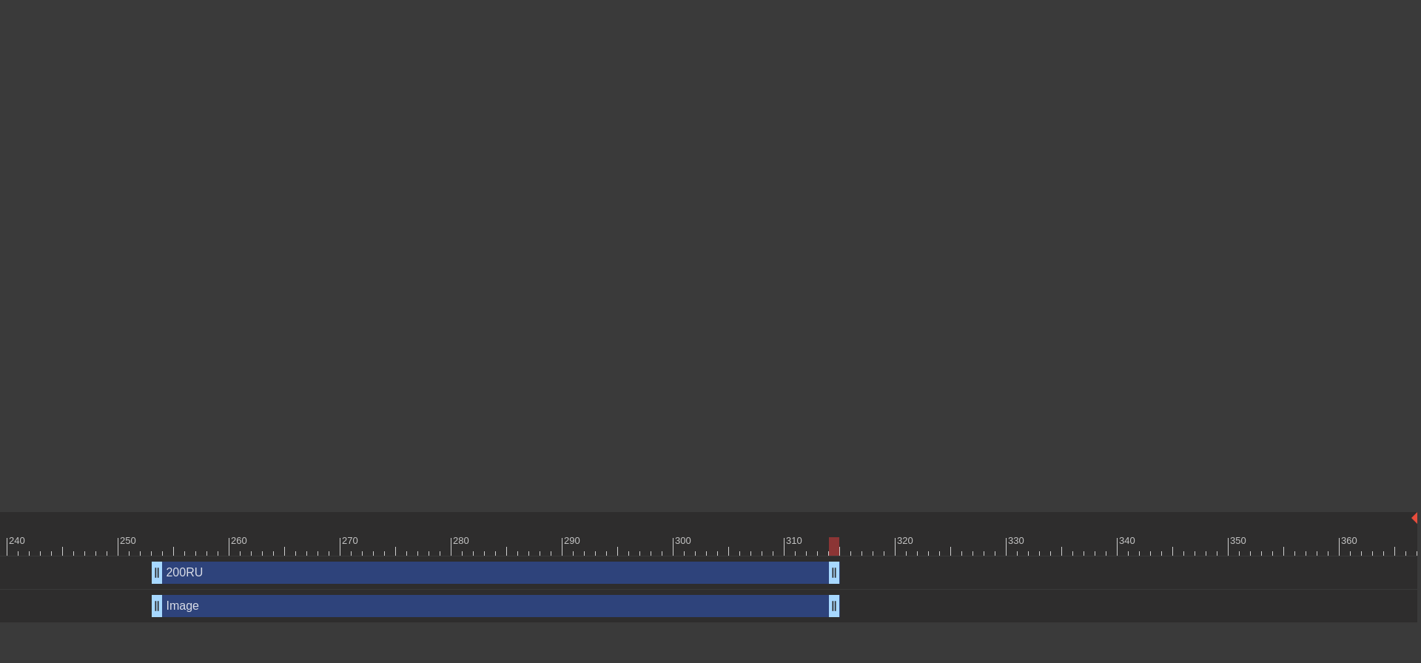
drag, startPoint x: 1414, startPoint y: 572, endPoint x: 838, endPoint y: 578, distance: 575.8
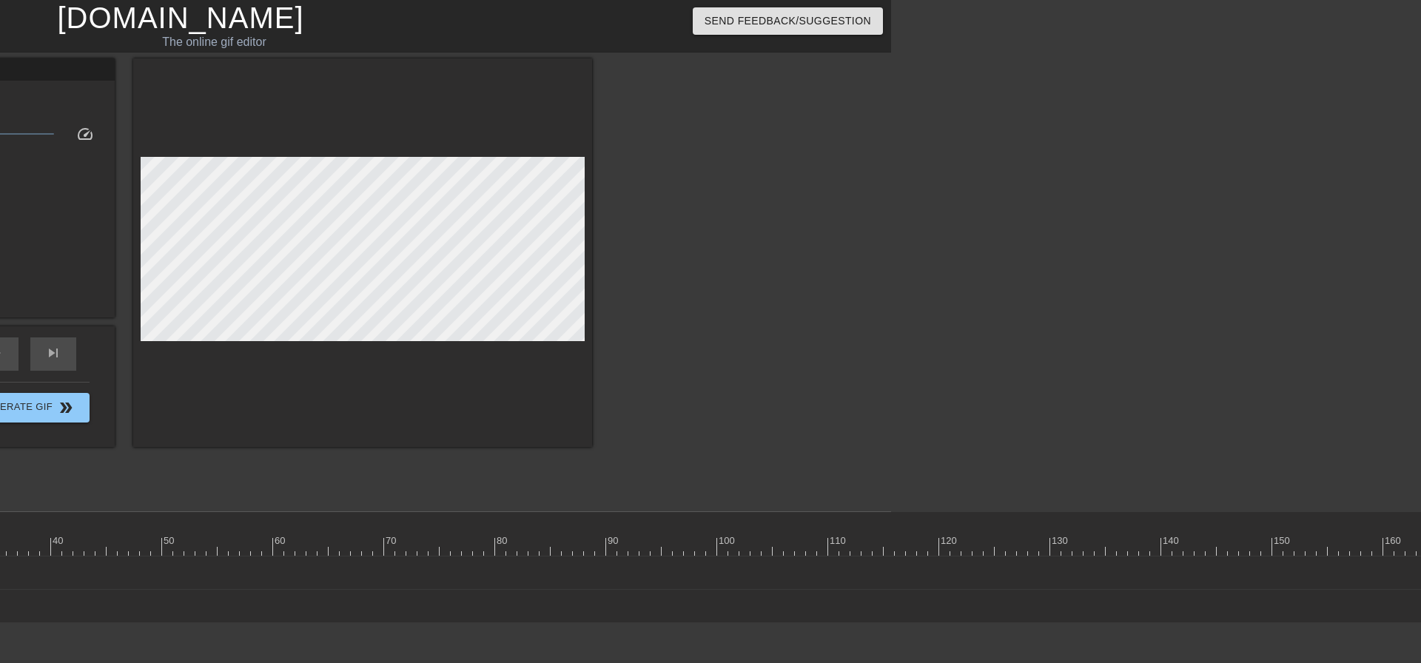
scroll to position [0, 452]
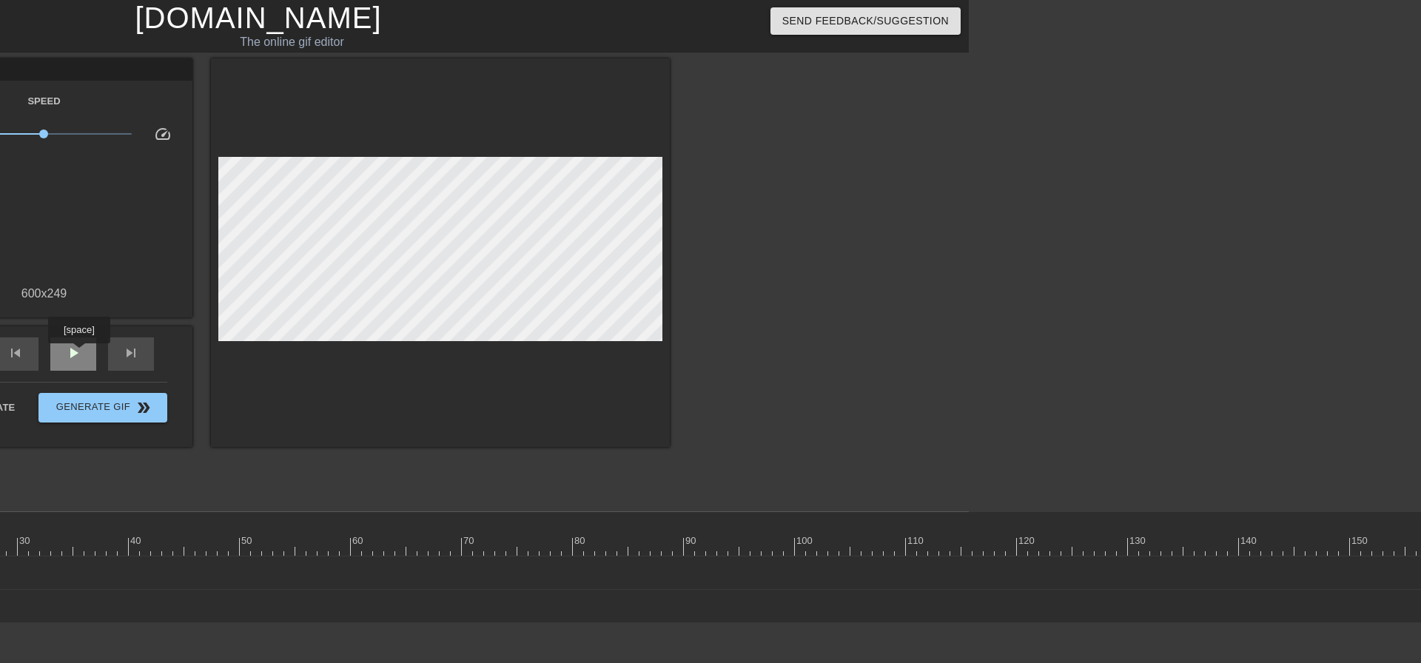
click at [78, 354] on span "play_arrow" at bounding box center [73, 353] width 18 height 18
click at [78, 354] on span "pause" at bounding box center [73, 353] width 18 height 18
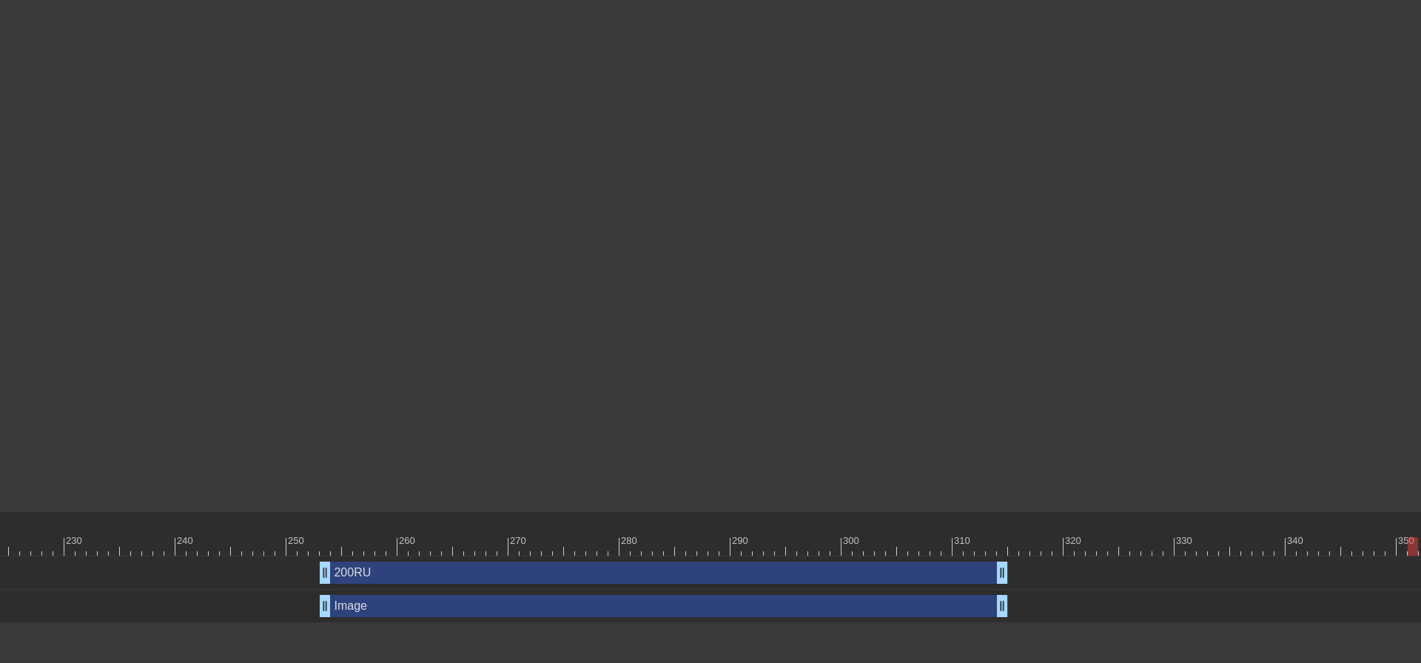
scroll to position [0, 2644]
drag, startPoint x: 983, startPoint y: 571, endPoint x: 990, endPoint y: 570, distance: 7.4
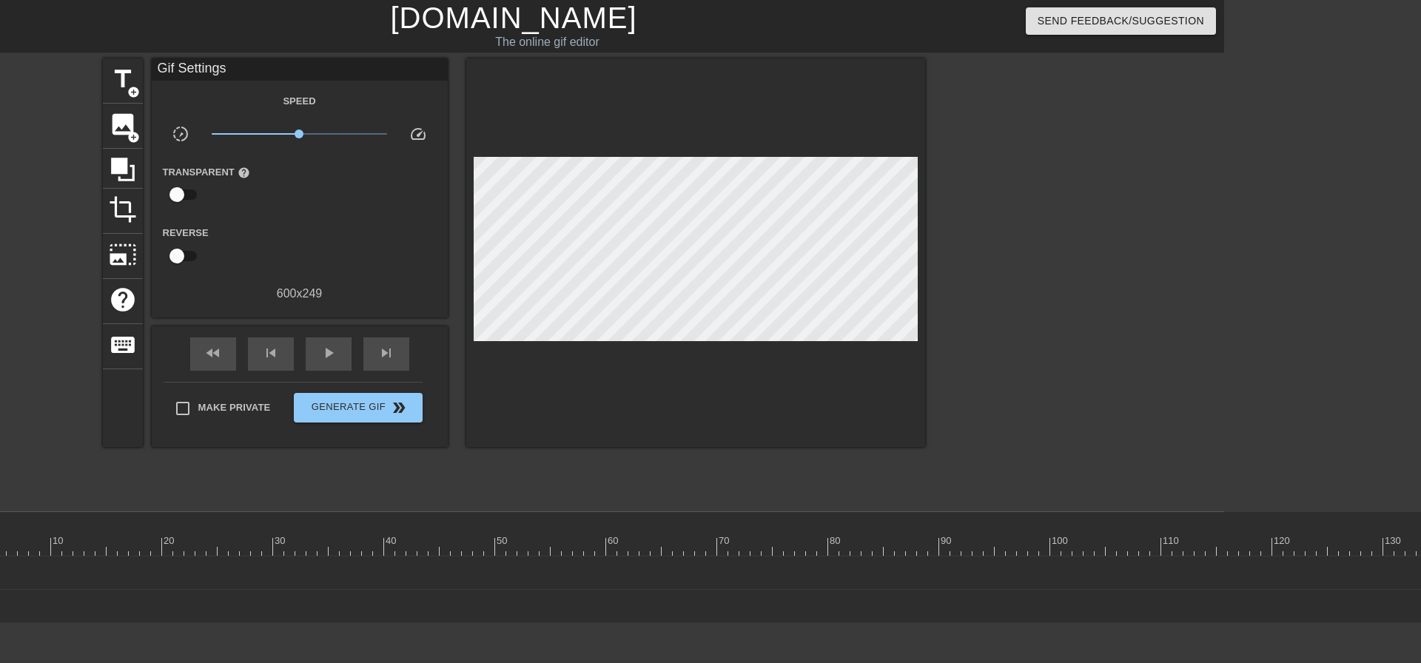
scroll to position [0, 152]
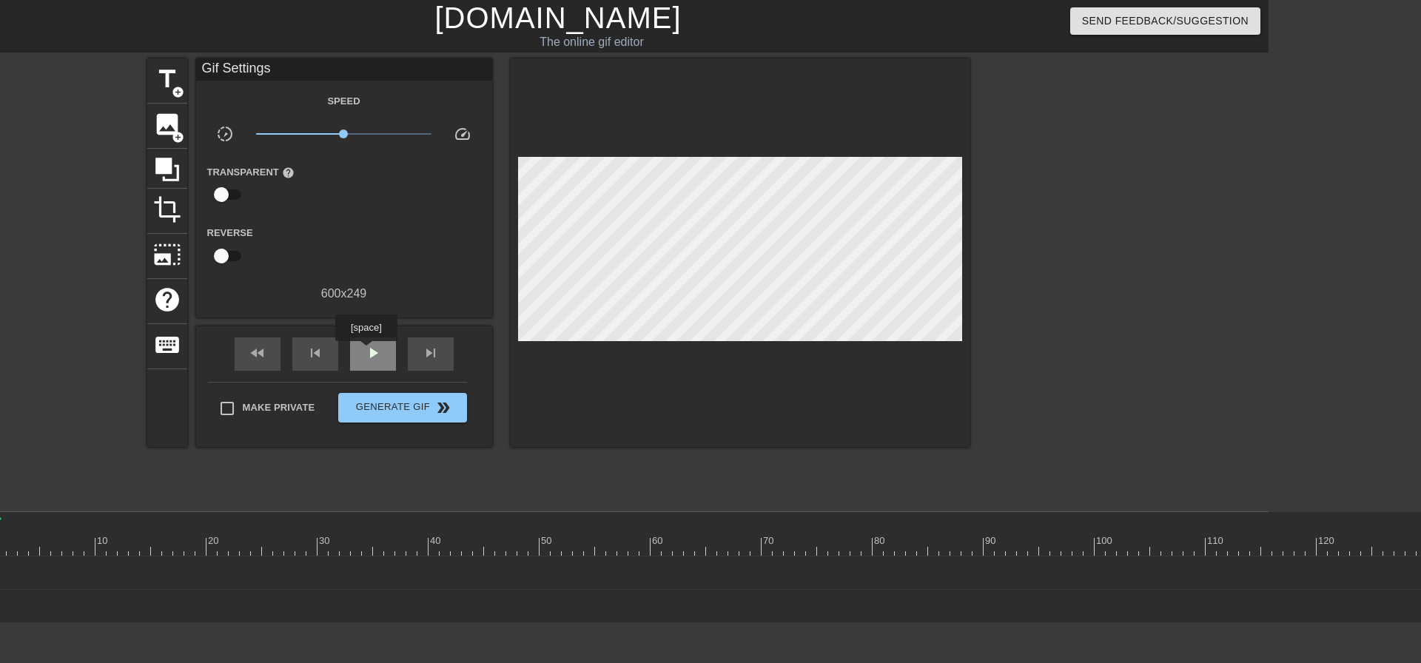
click at [366, 352] on span "play_arrow" at bounding box center [373, 353] width 18 height 18
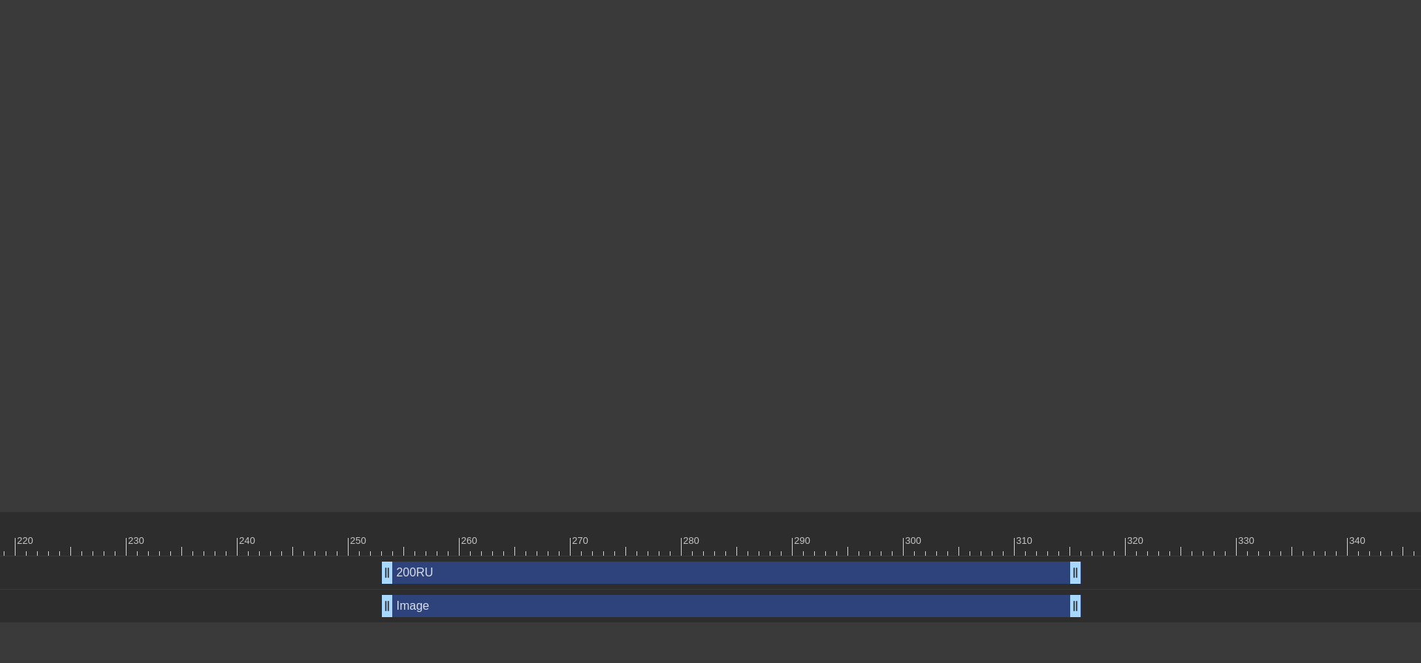
scroll to position [0, 2597]
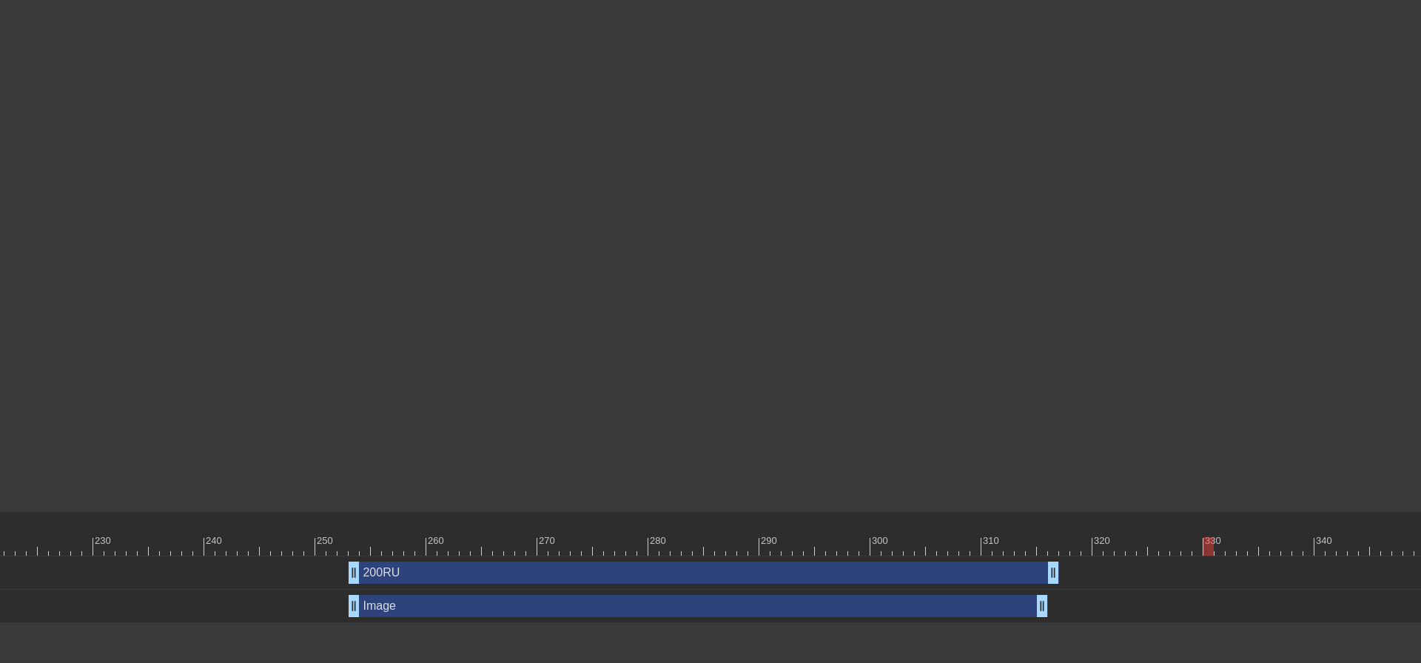
drag, startPoint x: 1044, startPoint y: 572, endPoint x: 1052, endPoint y: 572, distance: 8.1
drag, startPoint x: 1041, startPoint y: 604, endPoint x: 1049, endPoint y: 605, distance: 8.2
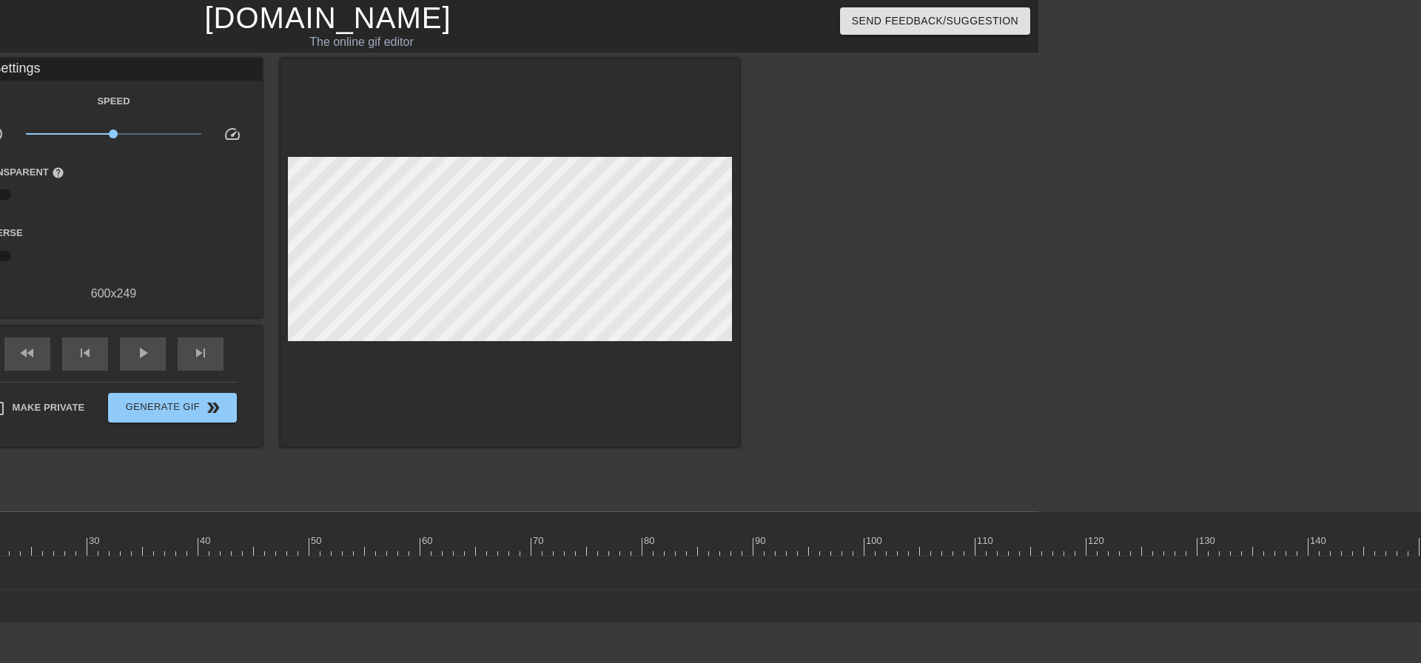
scroll to position [0, 326]
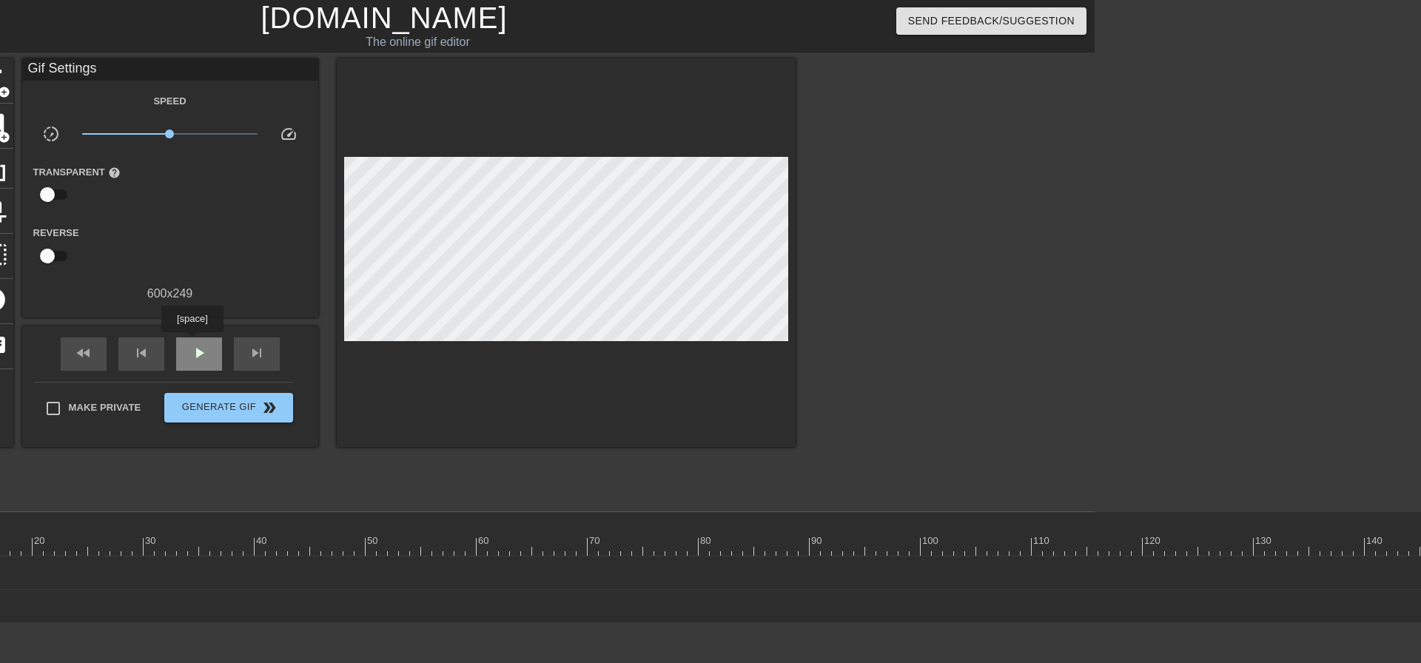
click at [192, 344] on span "play_arrow" at bounding box center [199, 353] width 18 height 18
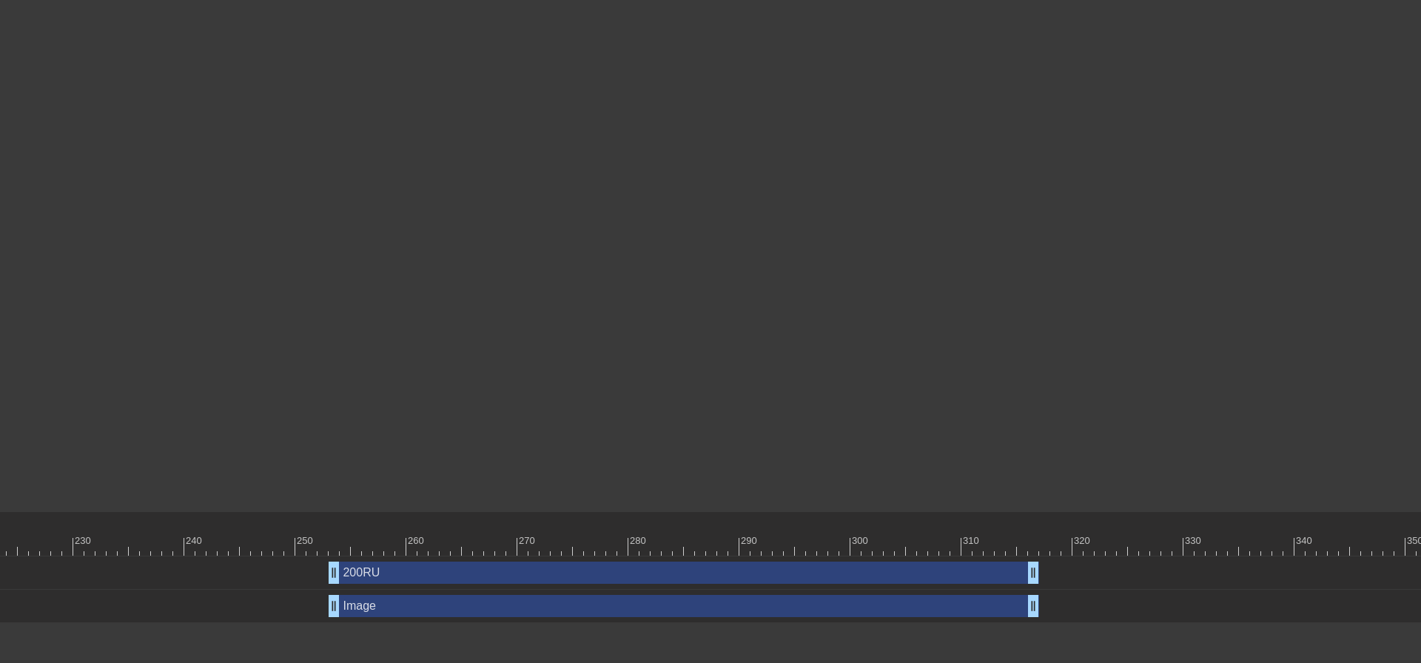
scroll to position [0, 2691]
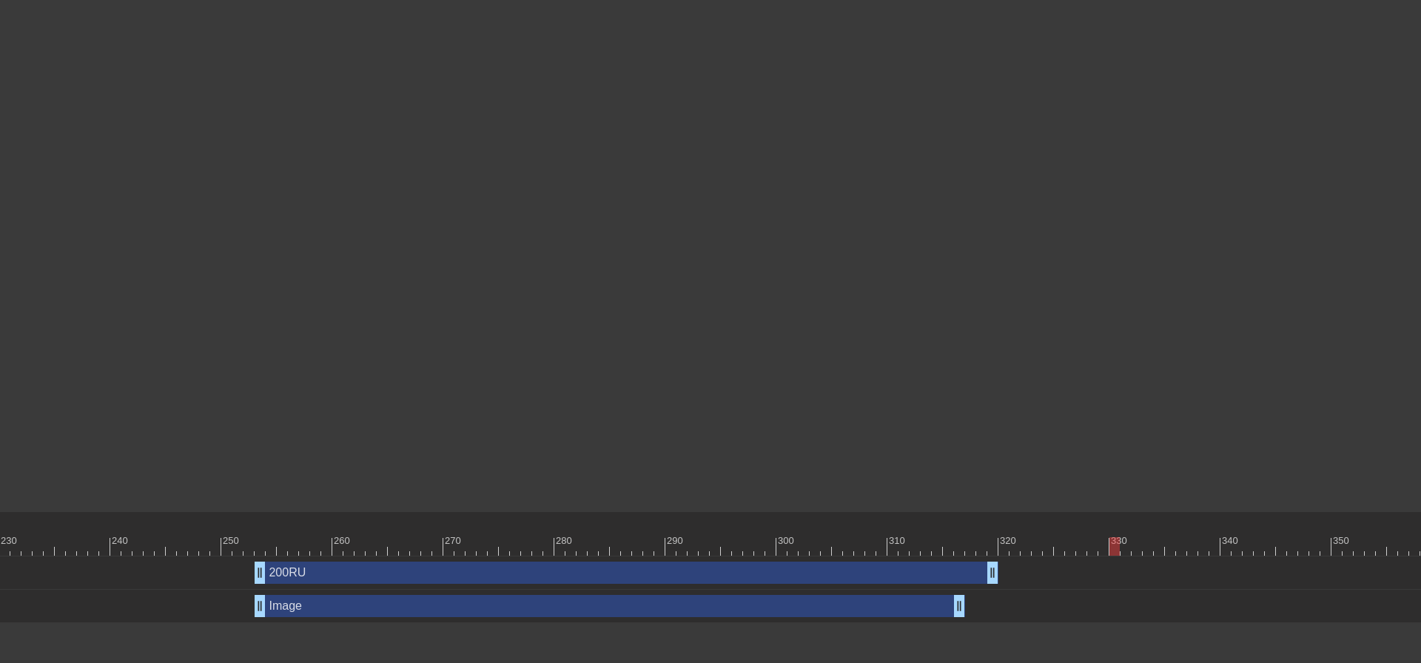
drag, startPoint x: 961, startPoint y: 575, endPoint x: 989, endPoint y: 576, distance: 28.1
drag, startPoint x: 958, startPoint y: 605, endPoint x: 990, endPoint y: 608, distance: 31.3
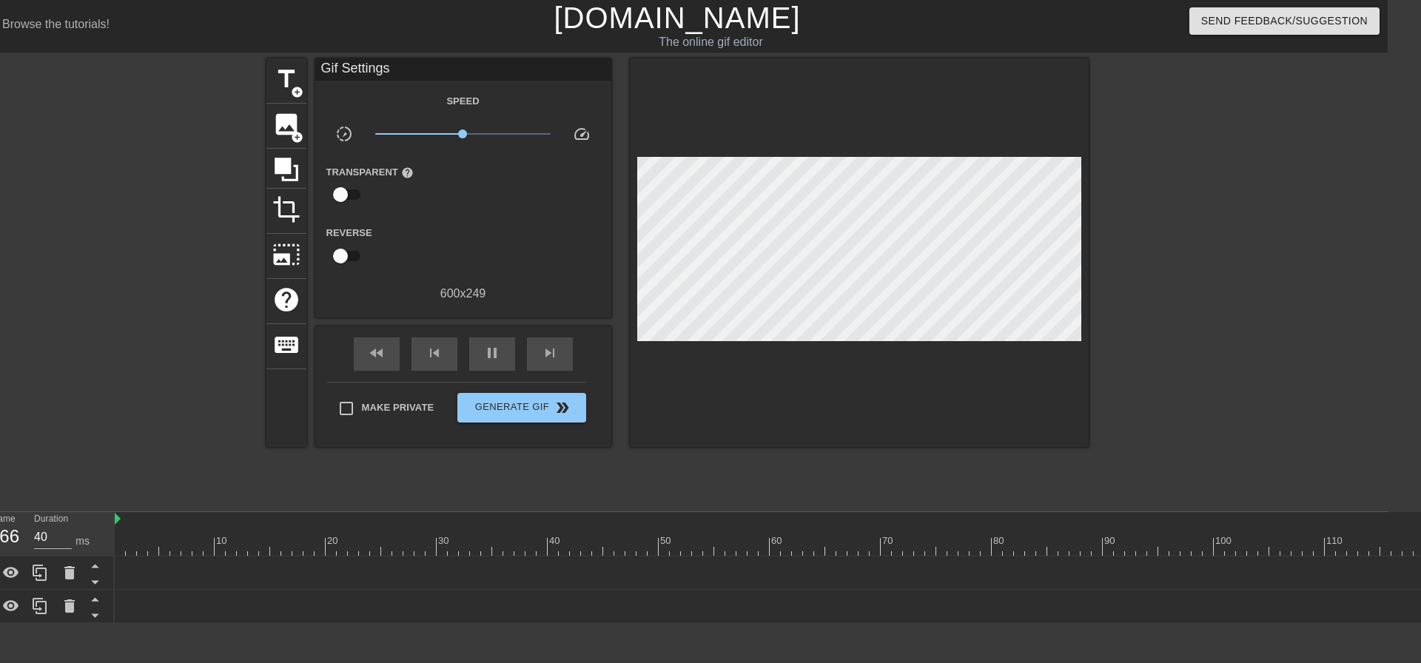
scroll to position [0, 27]
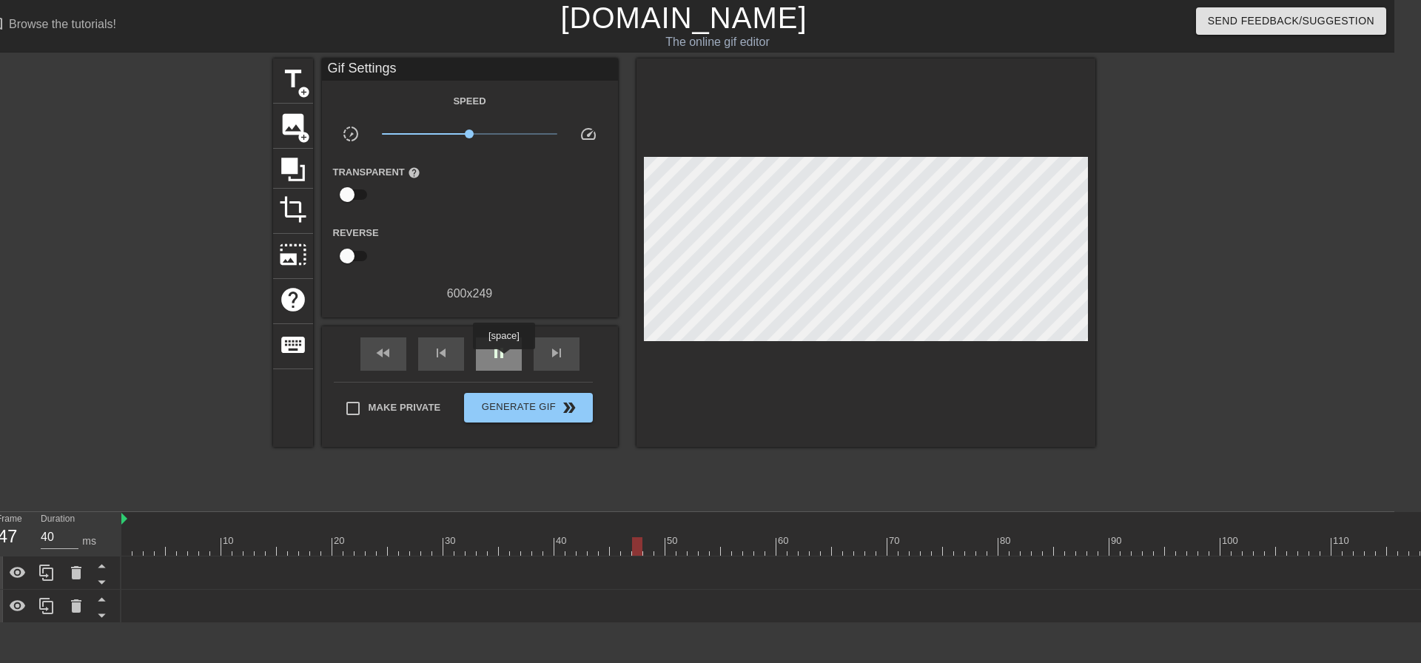
click at [503, 360] on span "pause" at bounding box center [499, 353] width 18 height 18
click at [523, 407] on span "Generate Gif double_arrow" at bounding box center [528, 408] width 116 height 18
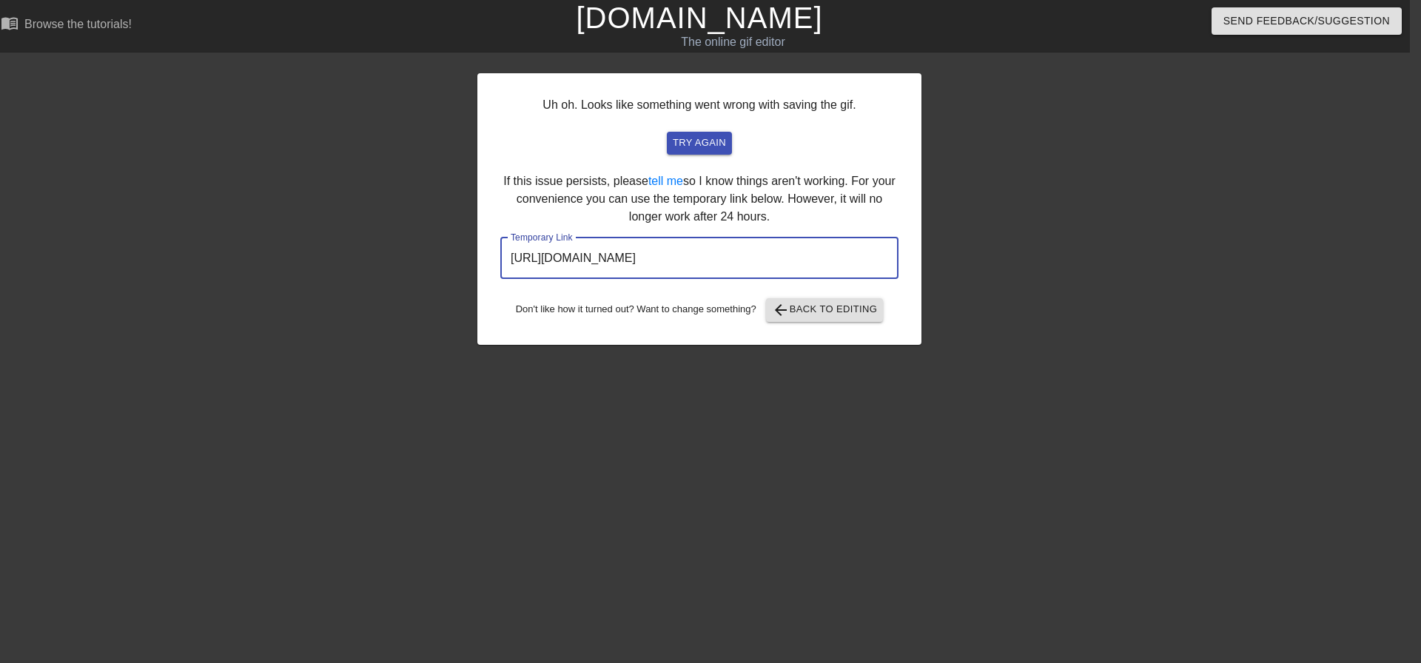
click at [713, 259] on input "[URL][DOMAIN_NAME]" at bounding box center [699, 258] width 398 height 41
click at [708, 145] on span "try again" at bounding box center [699, 143] width 53 height 17
click at [672, 269] on input "[URL][DOMAIN_NAME]" at bounding box center [699, 258] width 398 height 41
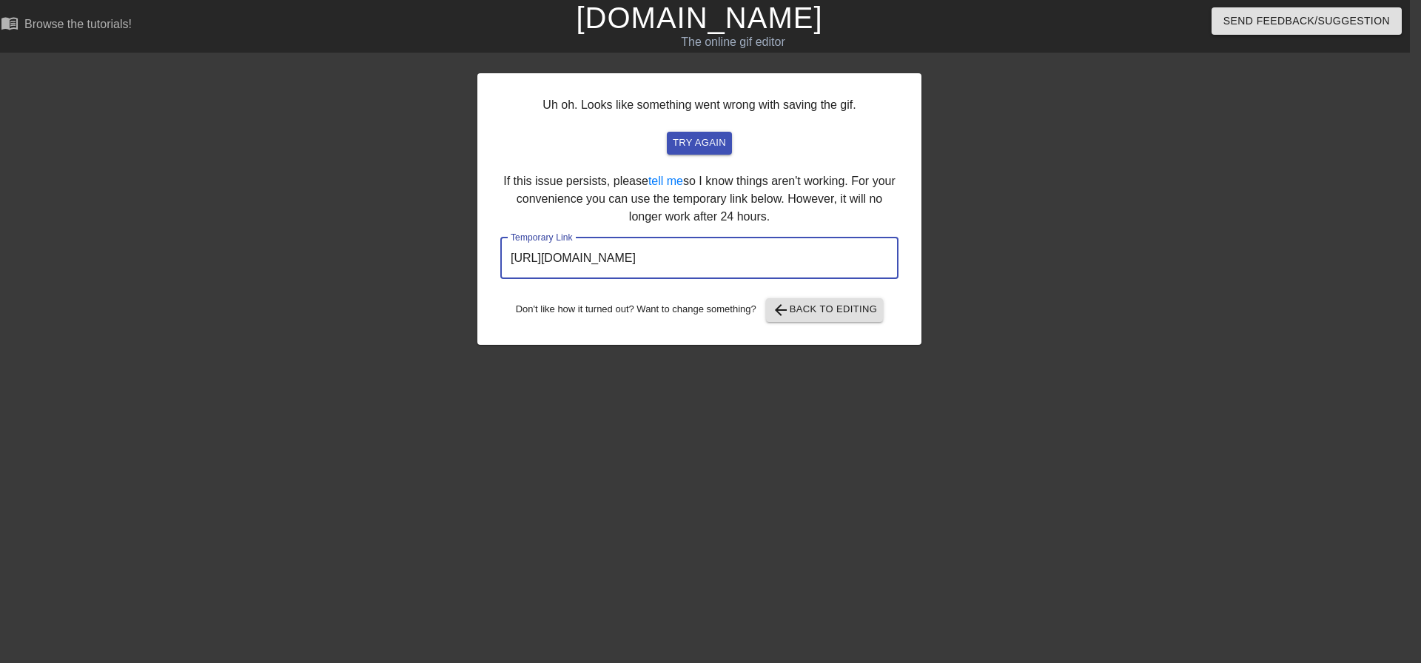
click at [672, 269] on input "[URL][DOMAIN_NAME]" at bounding box center [699, 258] width 398 height 41
